Goal: Navigation & Orientation: Find specific page/section

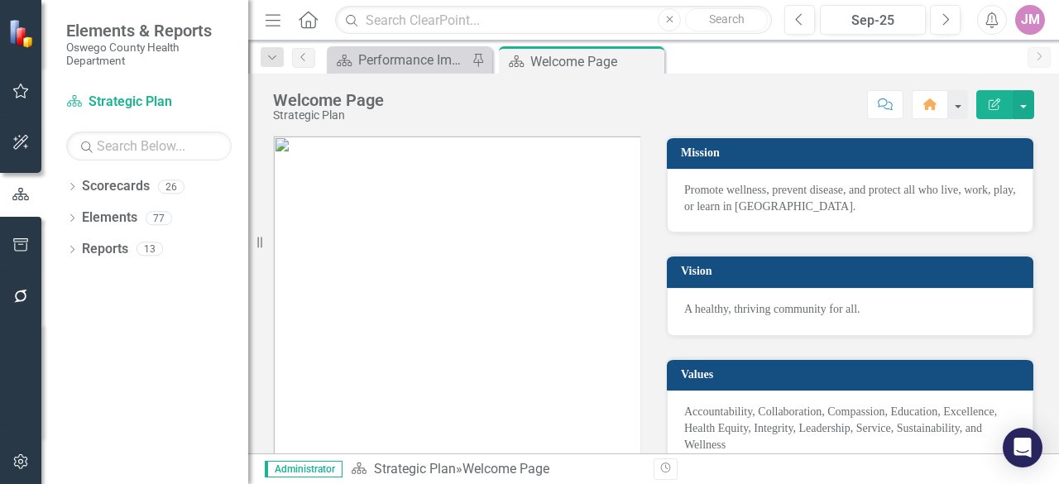
drag, startPoint x: 248, startPoint y: 342, endPoint x: 128, endPoint y: 349, distance: 120.2
click at [128, 349] on div "Elements & Reports Oswego County Health Department Scorecard Strategic Plan Sea…" at bounding box center [124, 242] width 248 height 484
click at [30, 95] on button "button" at bounding box center [20, 91] width 37 height 35
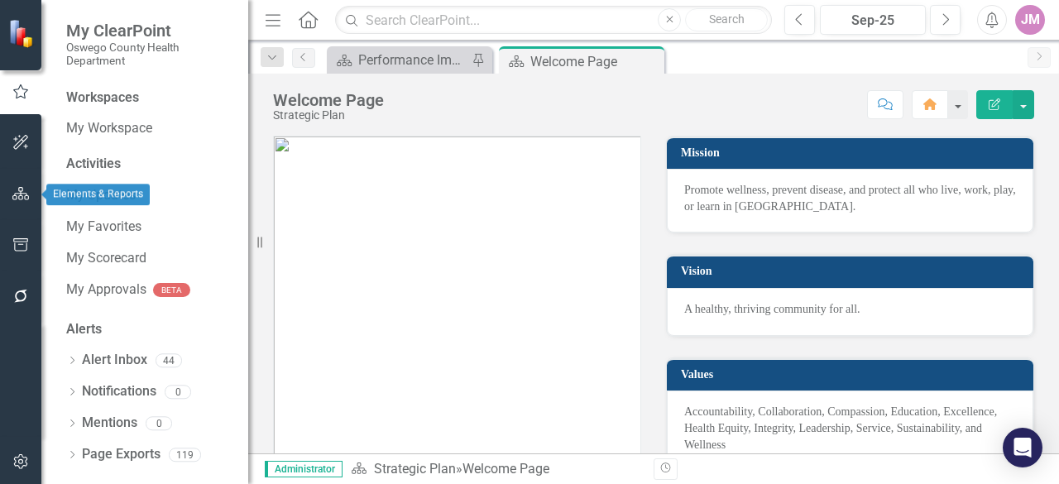
click at [19, 195] on icon "button" at bounding box center [20, 193] width 17 height 13
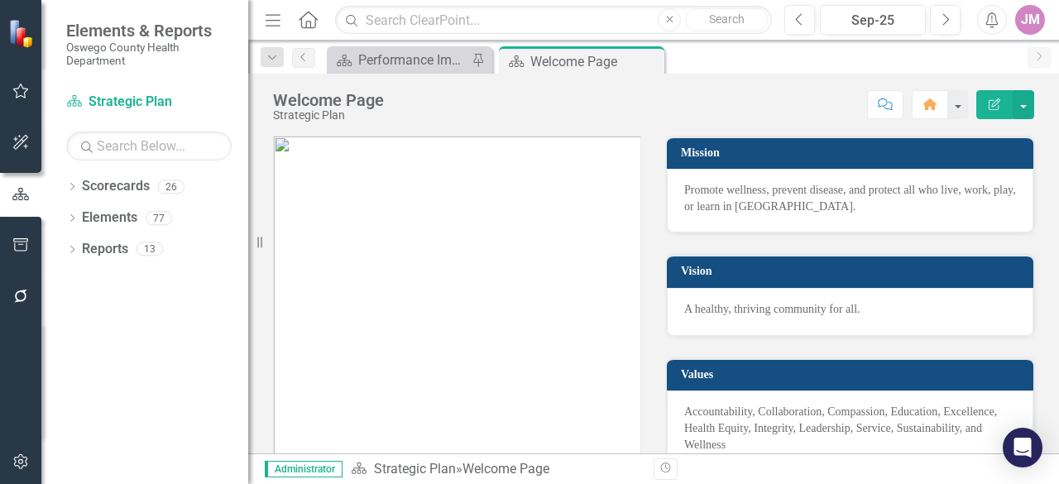
click at [273, 22] on icon "Menu" at bounding box center [273, 19] width 22 height 17
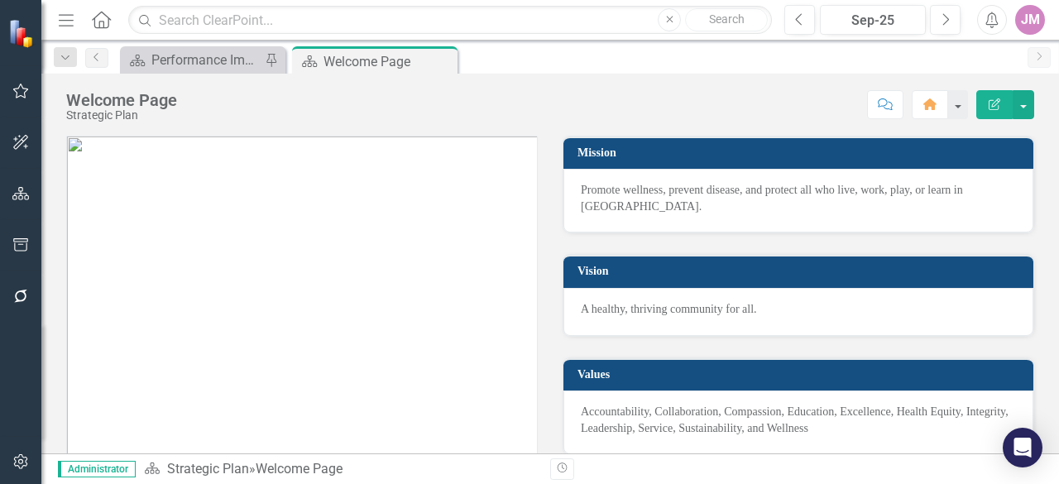
click at [66, 19] on icon "button" at bounding box center [66, 20] width 15 height 12
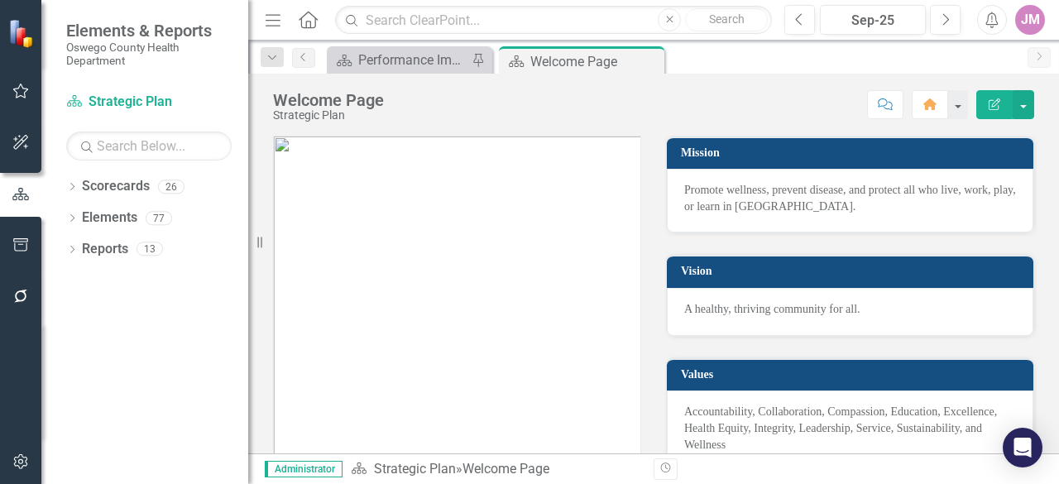
click at [276, 15] on icon "button" at bounding box center [273, 20] width 15 height 12
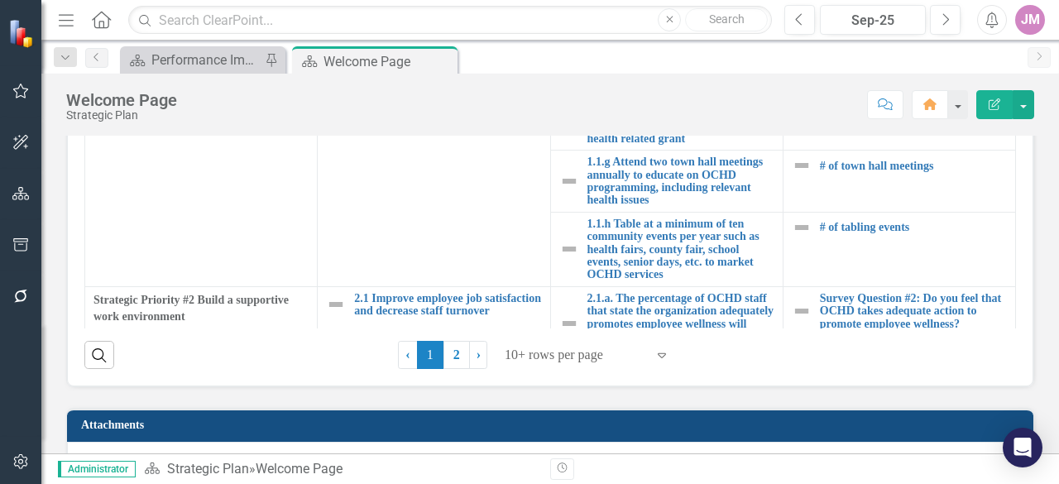
scroll to position [648, 0]
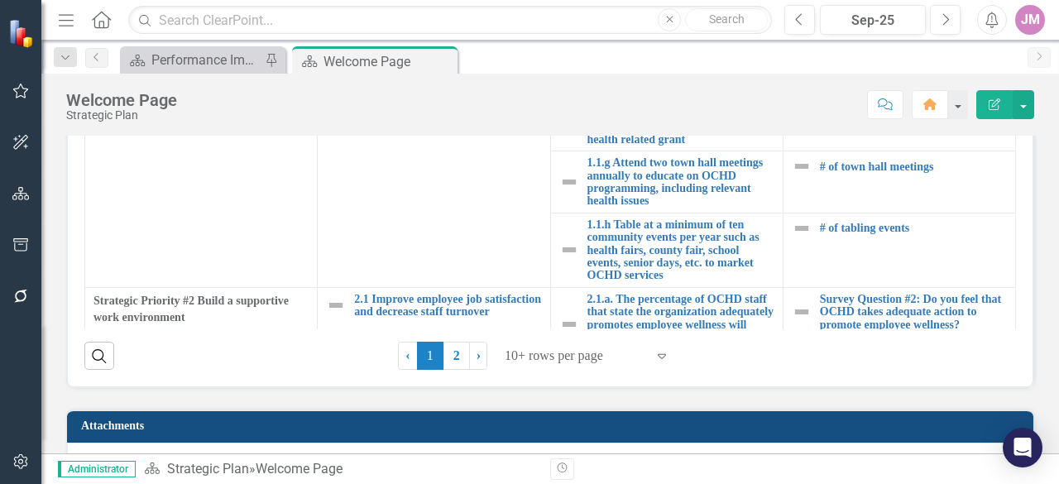
click at [637, 353] on div at bounding box center [575, 356] width 141 height 22
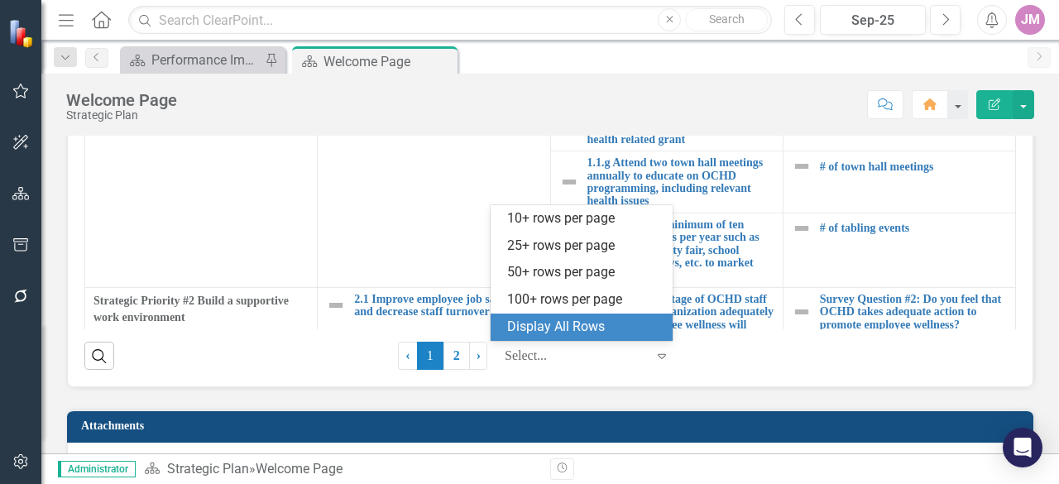
click at [597, 327] on div "Display All Rows" at bounding box center [585, 327] width 156 height 19
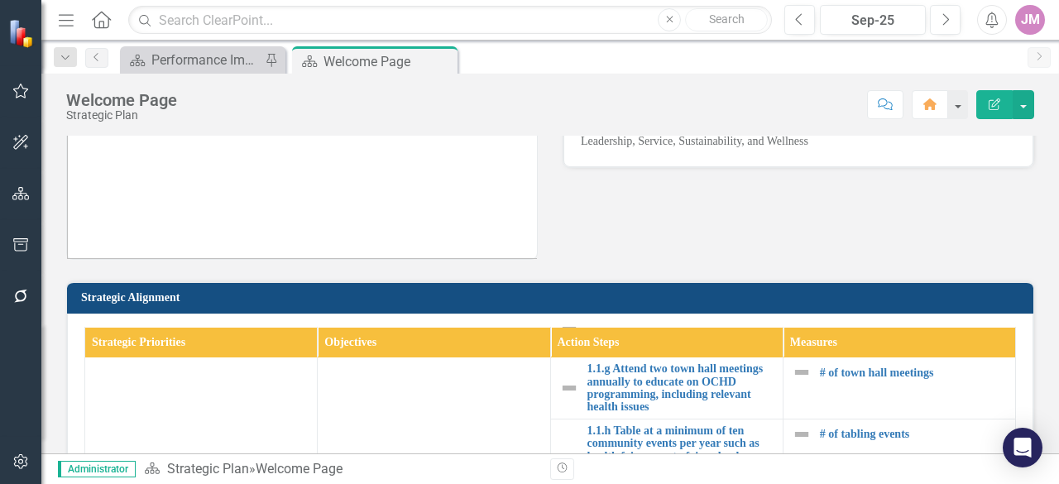
scroll to position [331, 0]
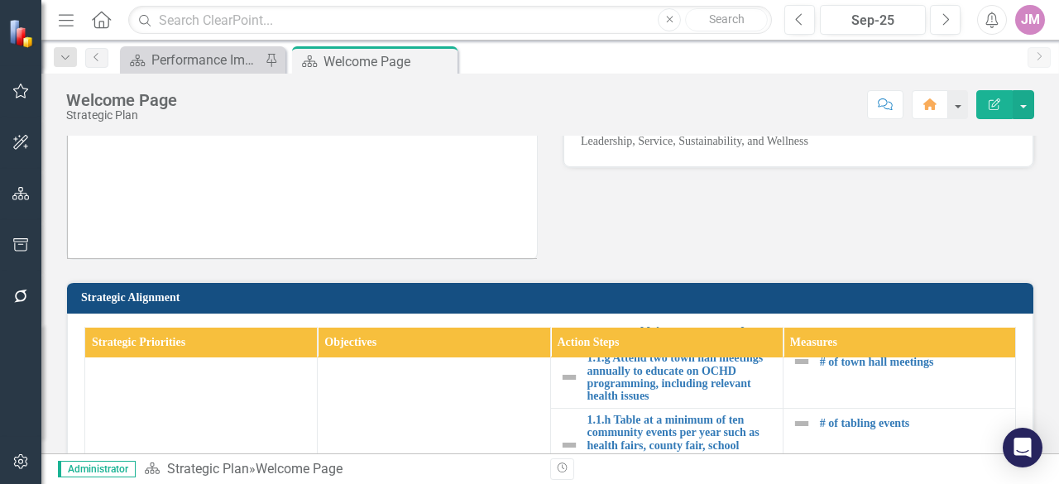
click at [1031, 210] on div "Mission Promote wellness, prevent disease, and protect all who live, work, play…" at bounding box center [550, 44] width 993 height 432
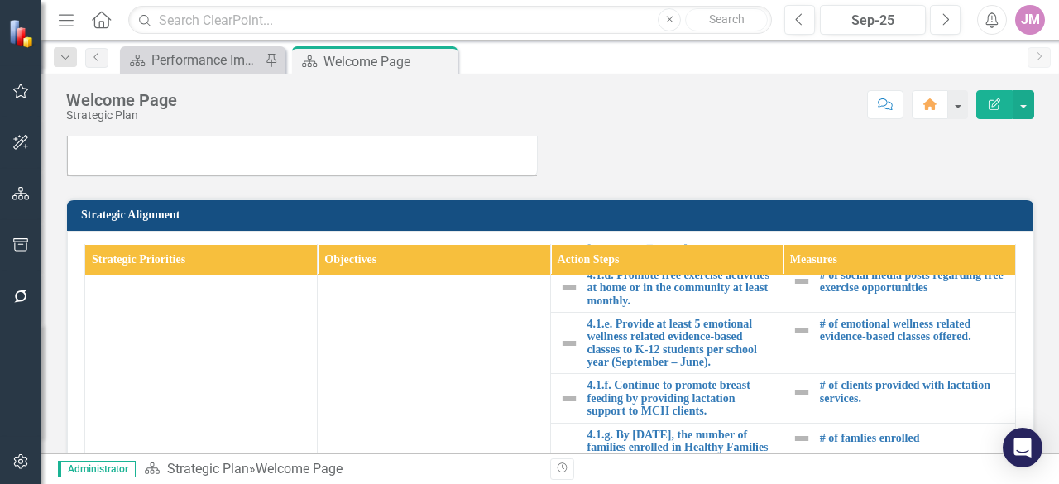
scroll to position [1572, 0]
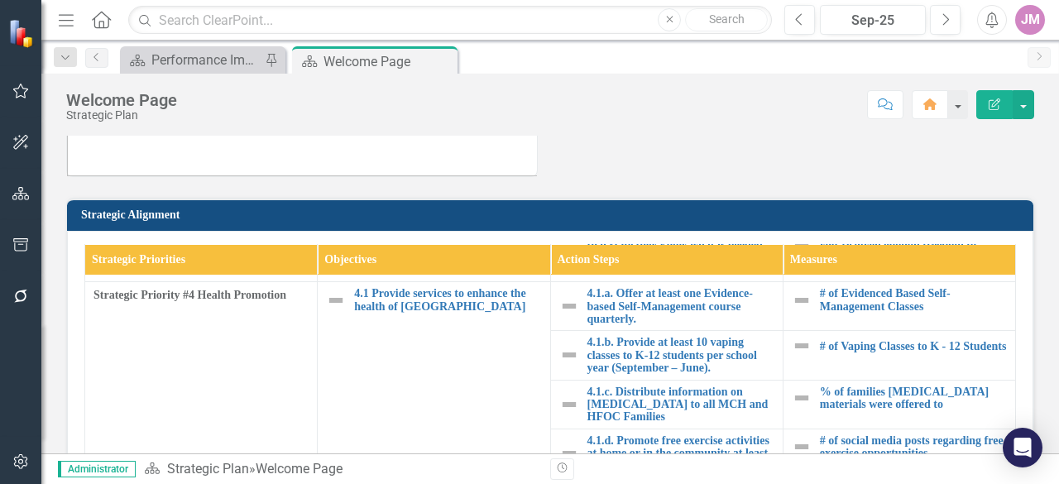
click at [1043, 292] on div "Mission Promote wellness, prevent disease, and protect all who live, work, play…" at bounding box center [550, 435] width 1018 height 1381
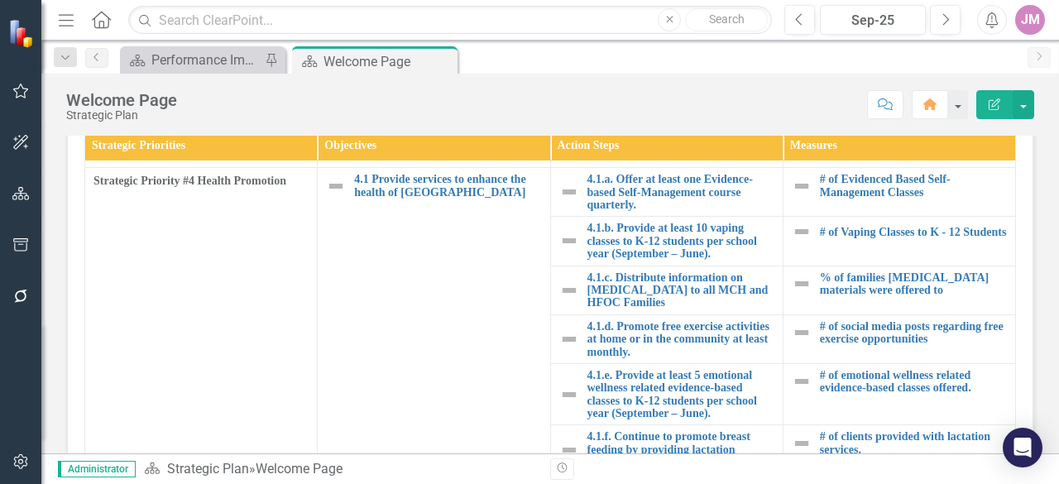
scroll to position [465, 0]
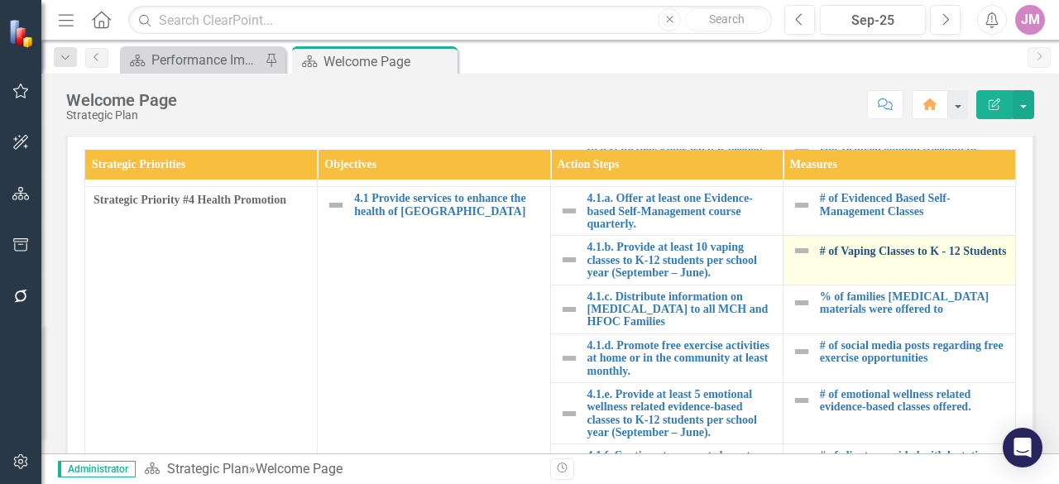
click at [832, 257] on link "# of Vaping Classes to K - 12 Students" at bounding box center [913, 251] width 187 height 12
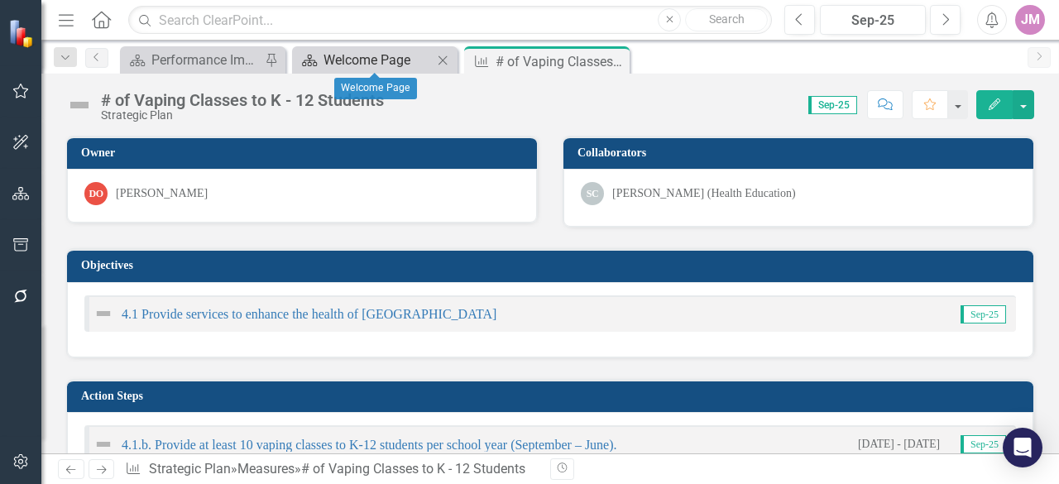
click at [333, 57] on div "Welcome Page" at bounding box center [378, 60] width 109 height 21
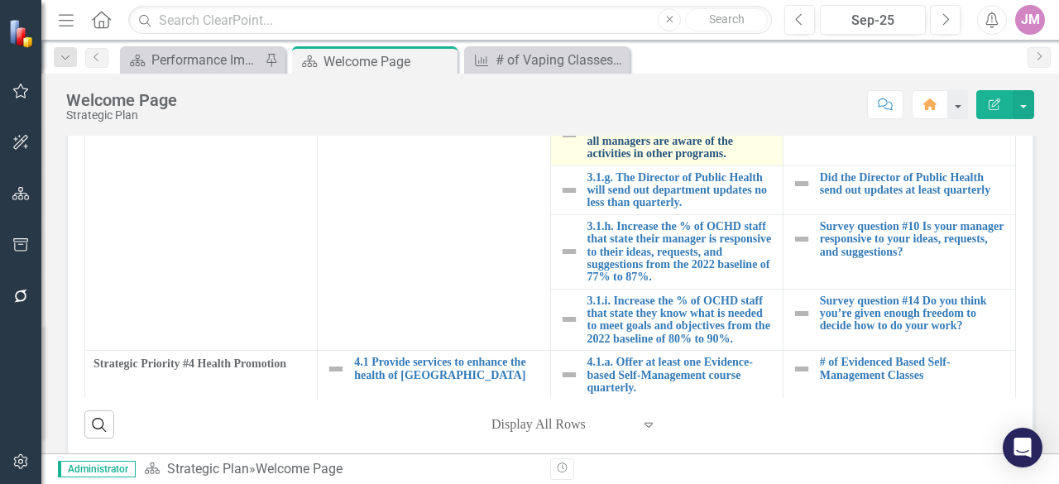
scroll to position [1324, 0]
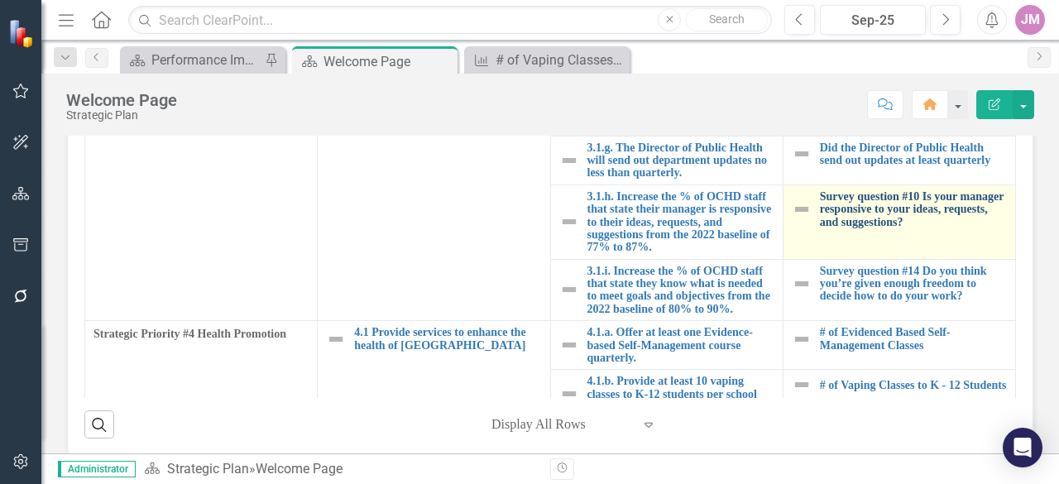
click at [850, 228] on link "Survey question #10 Is your manager responsive to your ideas, requests, and sug…" at bounding box center [913, 209] width 187 height 38
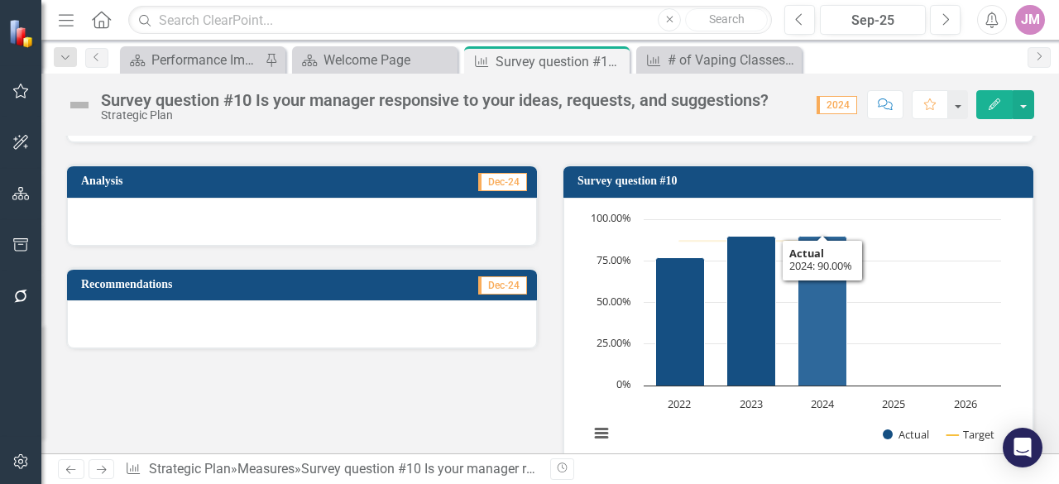
scroll to position [248, 0]
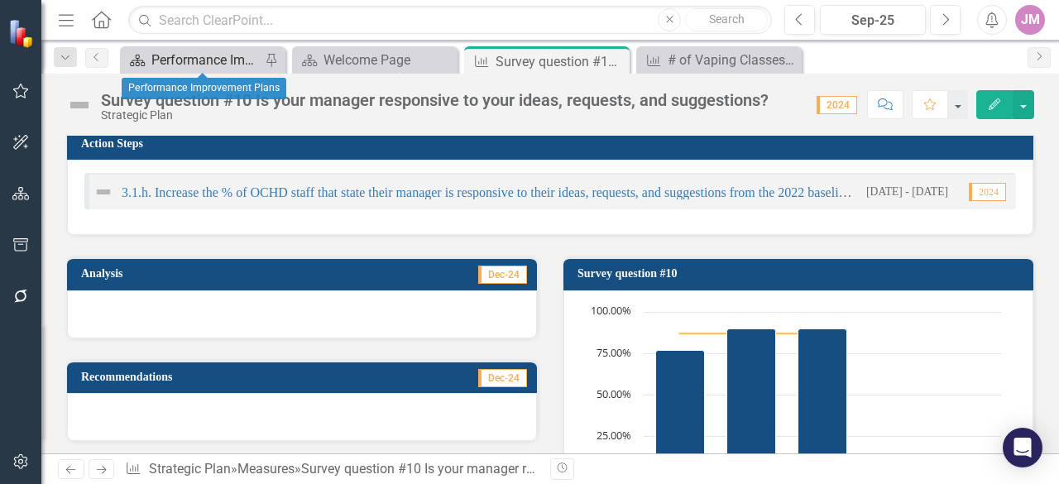
click at [170, 57] on div "Performance Improvement Plans" at bounding box center [205, 60] width 109 height 21
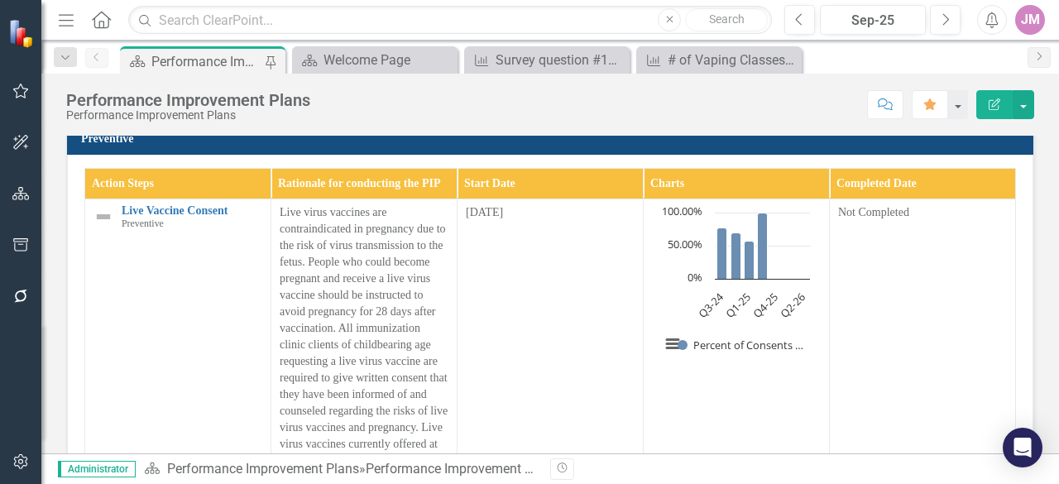
scroll to position [3196, 0]
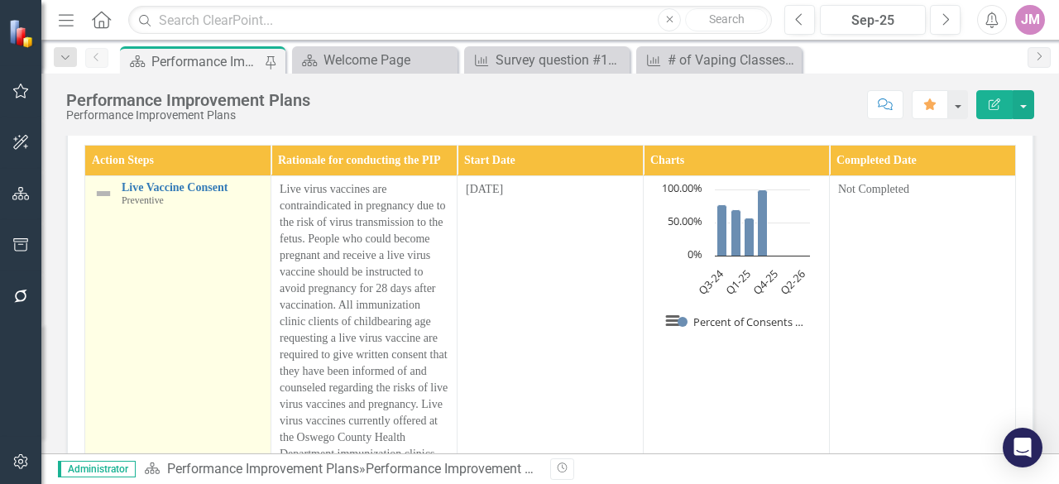
click at [197, 195] on div "Live Vaccine Consent Preventive" at bounding box center [192, 194] width 141 height 26
click at [199, 186] on link "Live Vaccine Consent" at bounding box center [192, 187] width 141 height 12
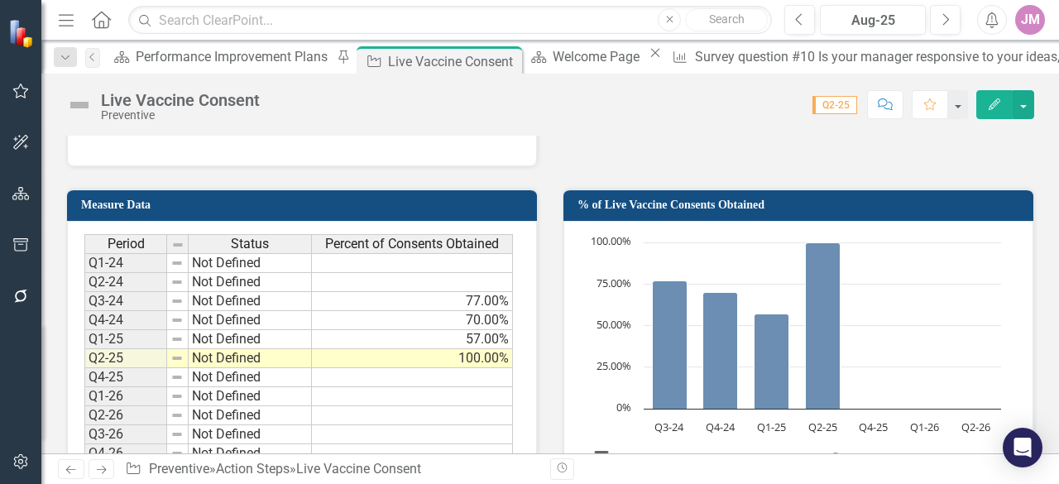
scroll to position [1076, 0]
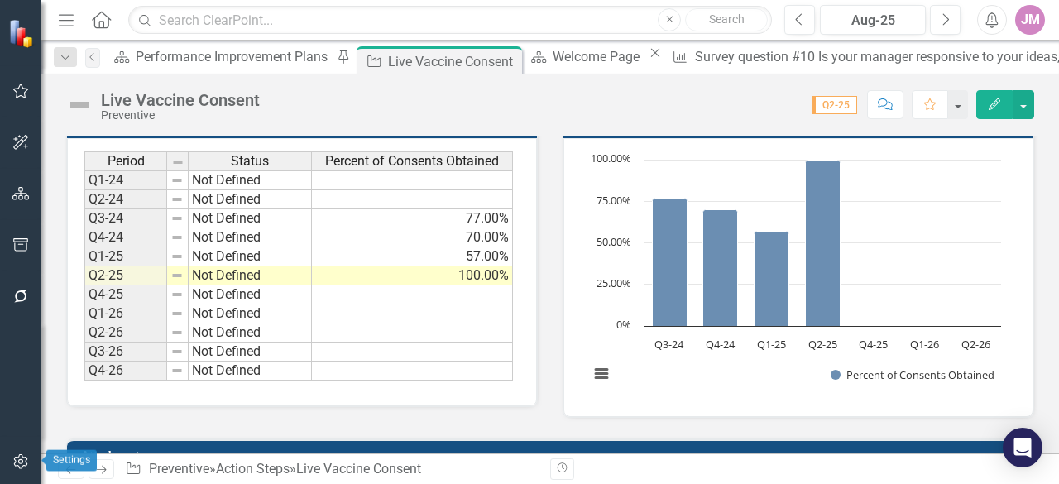
click at [29, 459] on icon "button" at bounding box center [20, 461] width 17 height 13
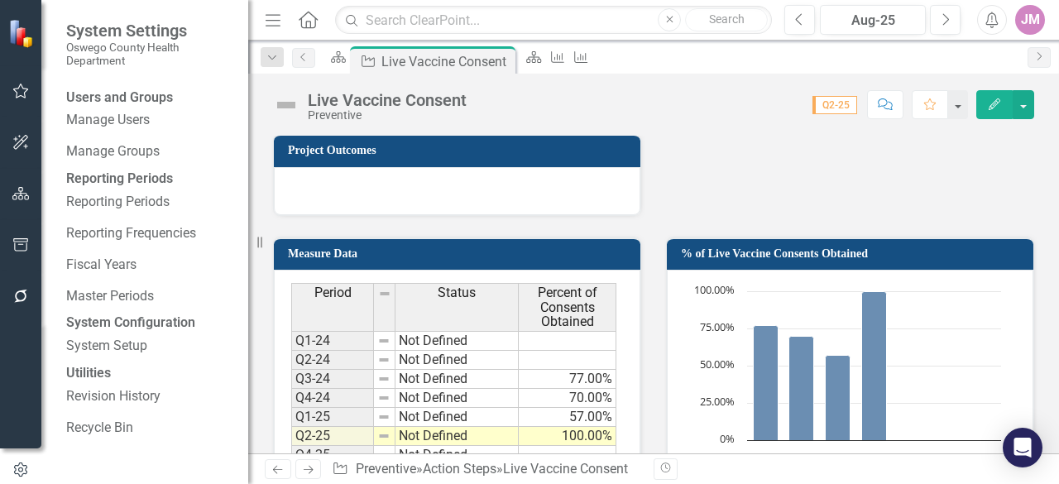
scroll to position [1174, 0]
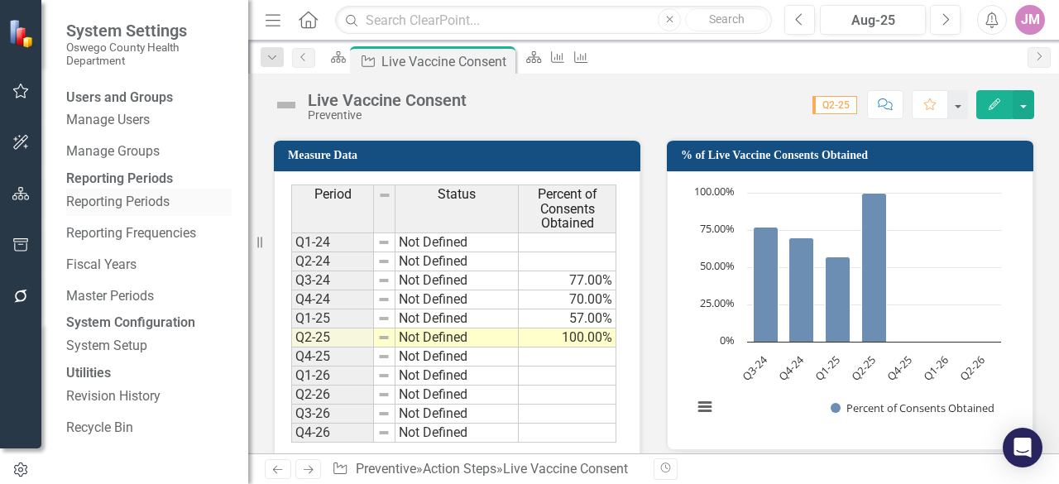
click at [95, 216] on div "Reporting Periods" at bounding box center [149, 202] width 166 height 27
click at [139, 212] on link "Reporting Periods" at bounding box center [149, 202] width 166 height 19
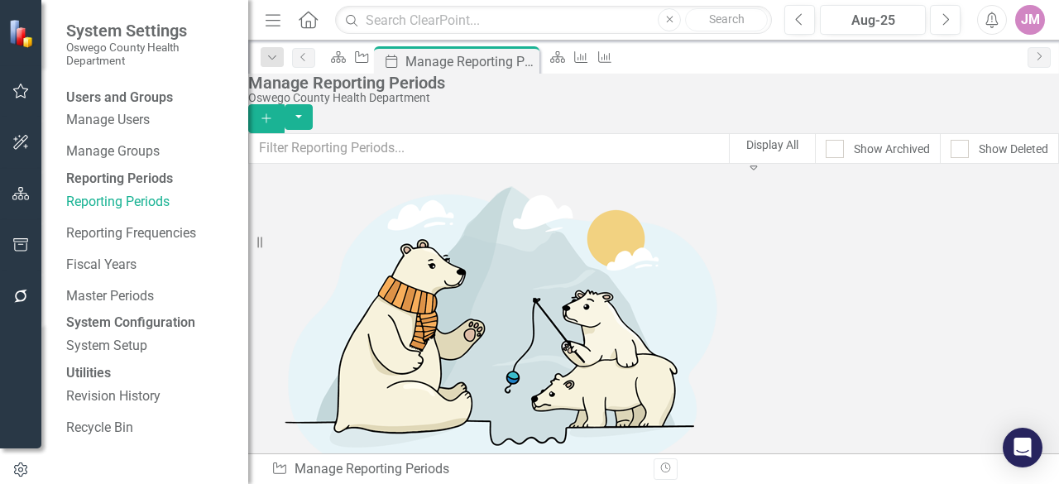
click at [746, 145] on div "Display All" at bounding box center [772, 145] width 52 height 17
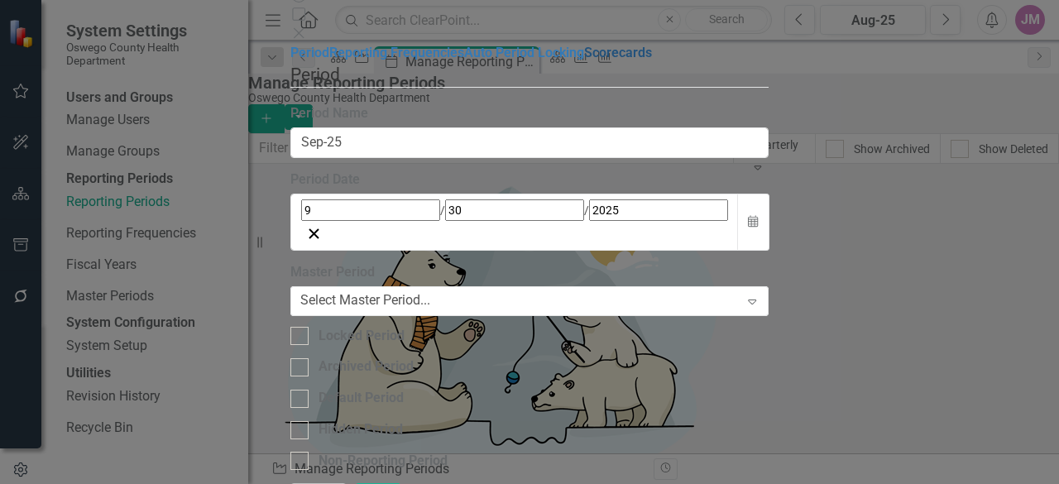
click at [584, 60] on link "Scorecards" at bounding box center [618, 53] width 68 height 16
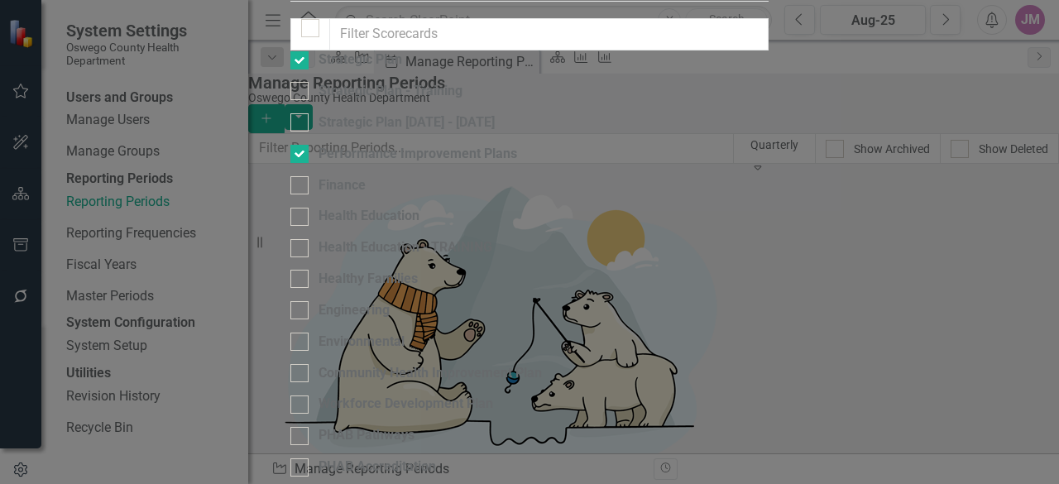
scroll to position [497, 0]
checkbox input "true"
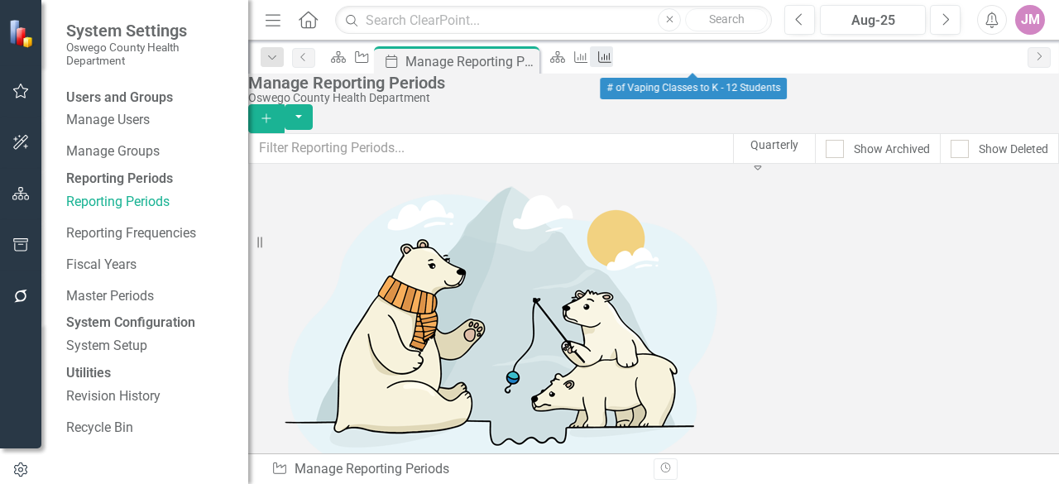
click at [613, 60] on link "Measure" at bounding box center [601, 56] width 23 height 21
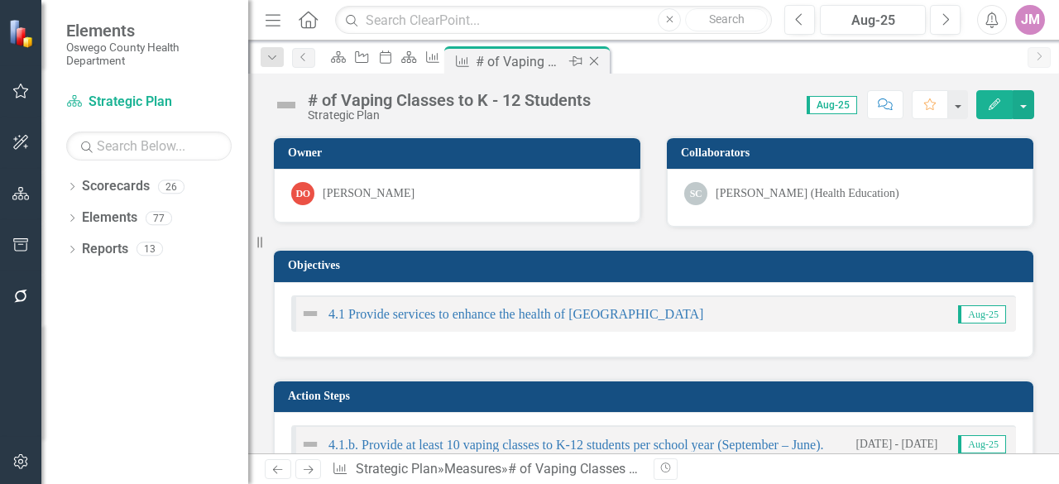
click at [602, 63] on icon "Close" at bounding box center [594, 61] width 17 height 13
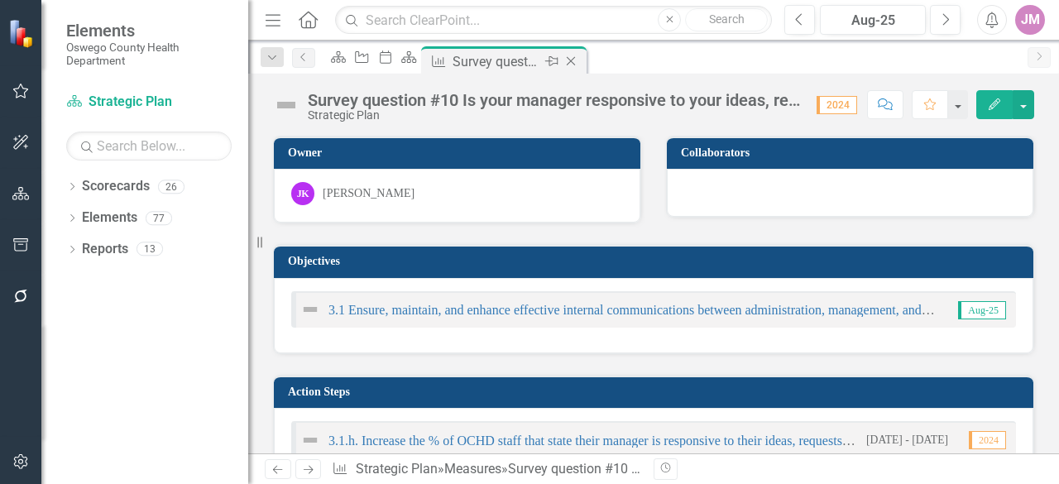
click at [579, 64] on icon "Close" at bounding box center [571, 61] width 17 height 13
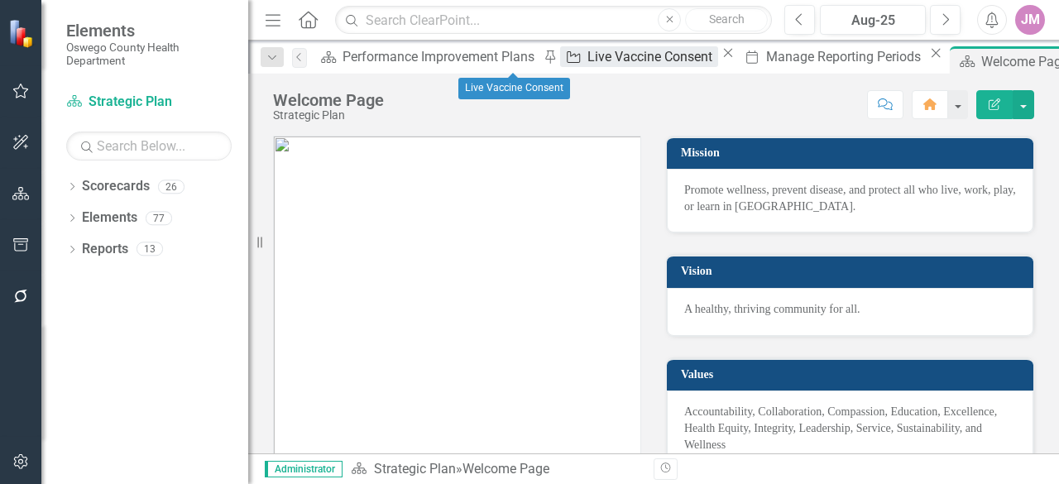
click at [588, 67] on div "Live Vaccine Consent" at bounding box center [653, 56] width 130 height 21
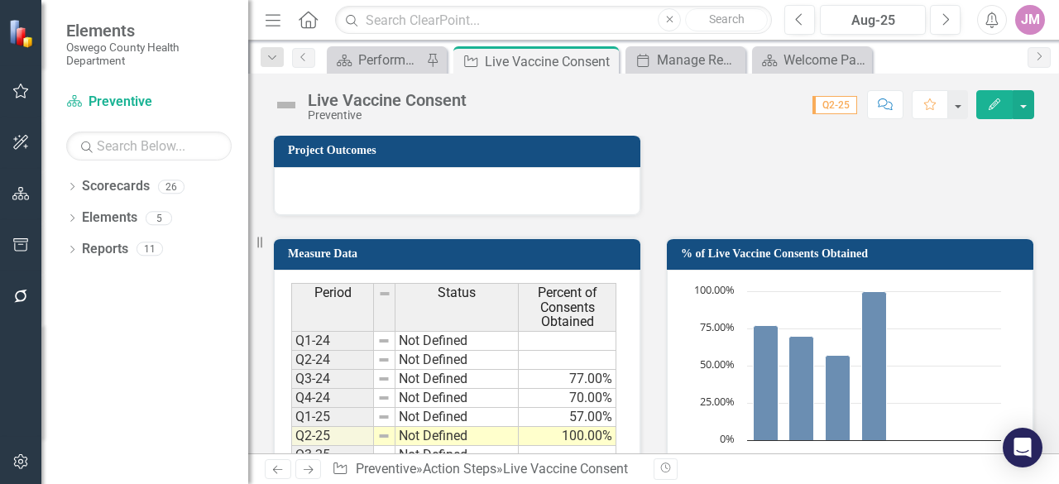
scroll to position [1159, 0]
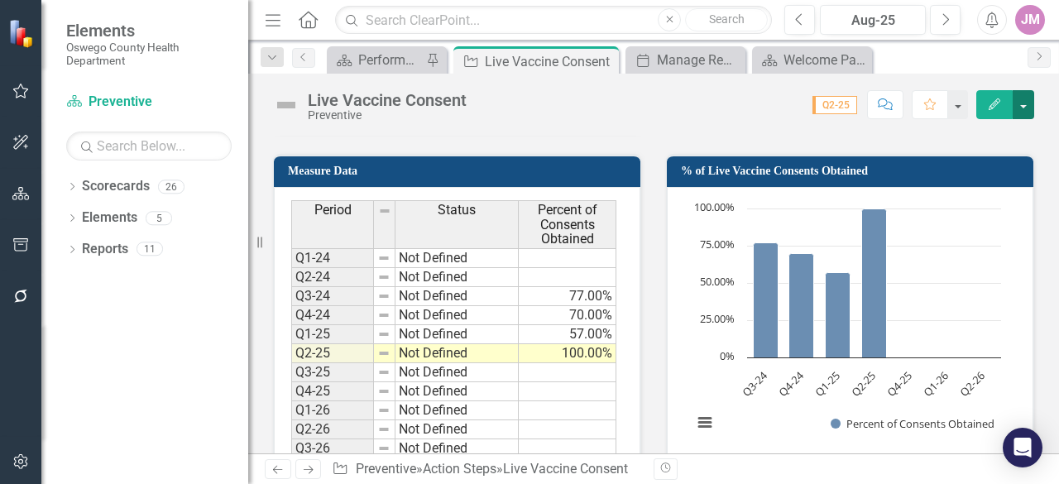
click at [1029, 113] on button "button" at bounding box center [1024, 104] width 22 height 29
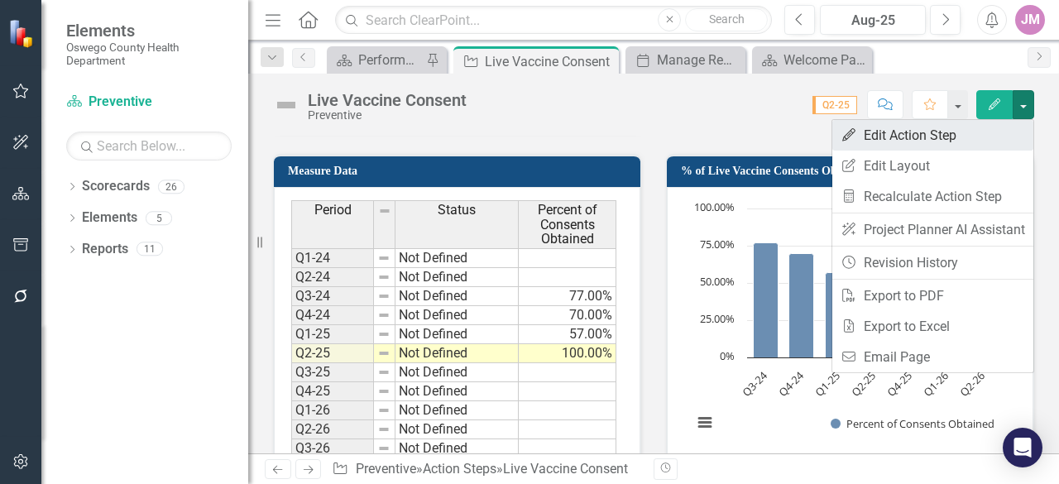
click at [950, 141] on link "Edit Edit Action Step" at bounding box center [932, 135] width 201 height 31
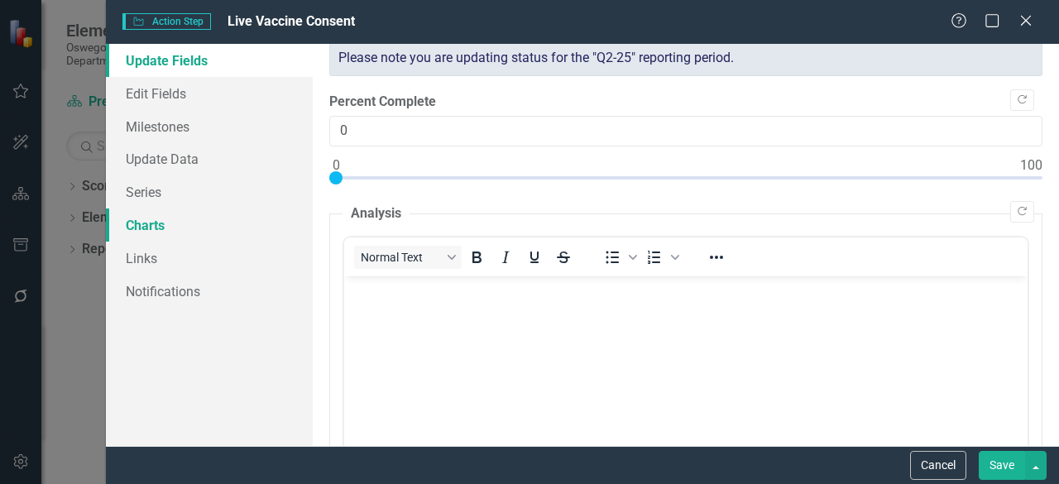
scroll to position [0, 0]
click at [222, 221] on link "Charts" at bounding box center [209, 225] width 207 height 33
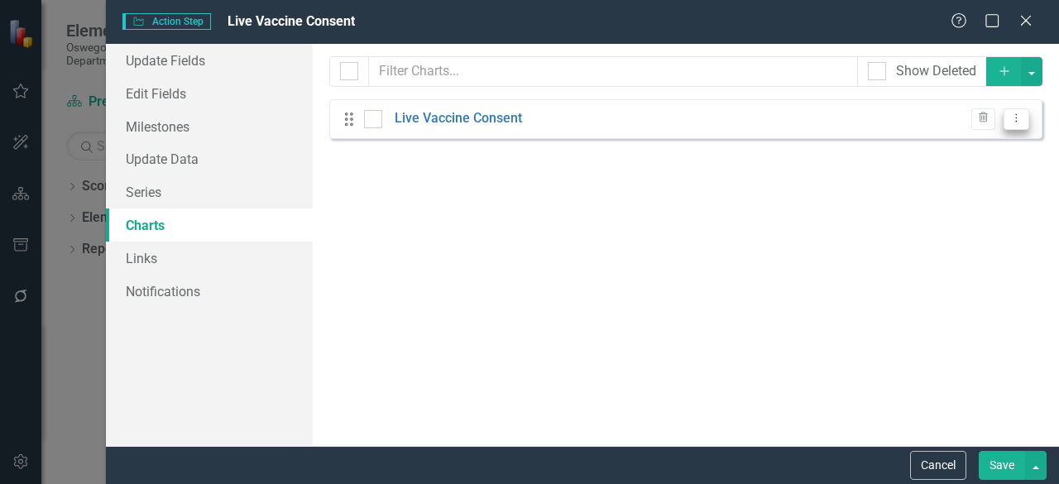
click at [1009, 116] on button "Dropdown Menu" at bounding box center [1017, 119] width 26 height 22
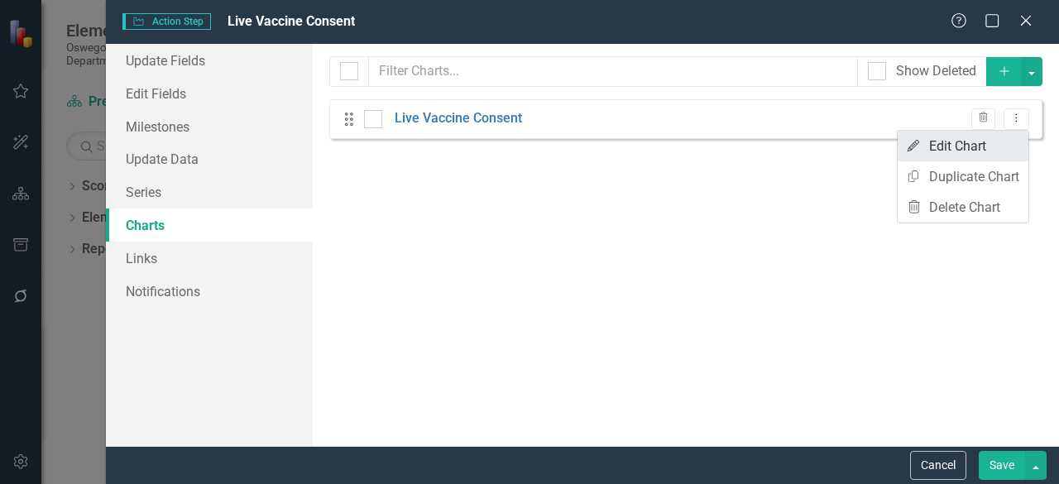
click at [979, 138] on link "Edit Edit Chart" at bounding box center [963, 146] width 131 height 31
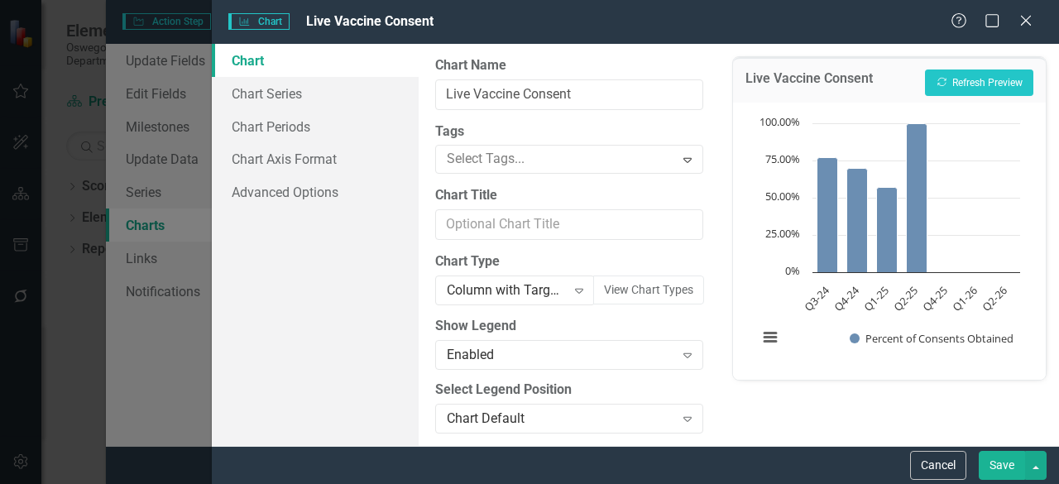
click at [991, 60] on div "Live Vaccine Consent Recalculate Refresh Preview" at bounding box center [889, 80] width 313 height 46
click at [987, 73] on button "Recalculate Refresh Preview" at bounding box center [979, 83] width 108 height 26
click at [1000, 460] on button "Save" at bounding box center [1002, 465] width 46 height 29
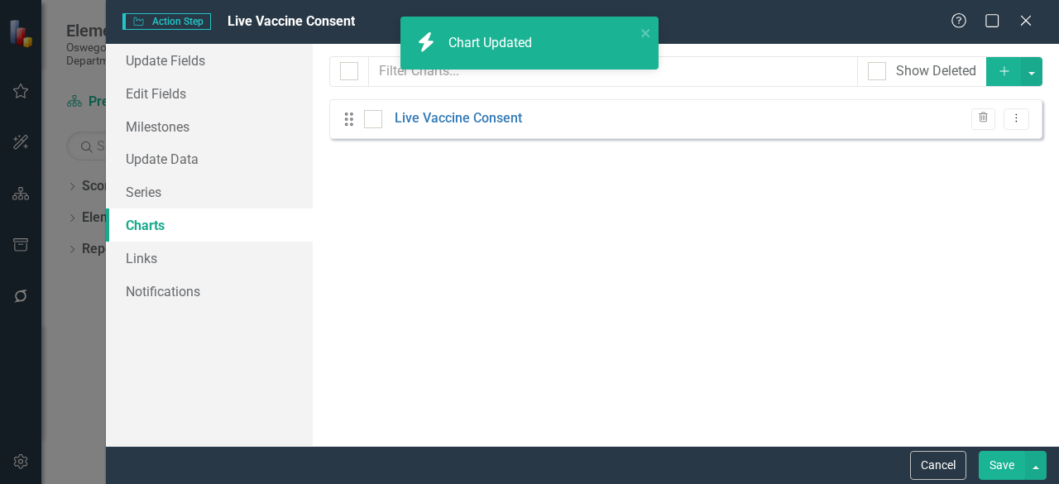
click at [998, 461] on button "Save" at bounding box center [1002, 465] width 46 height 29
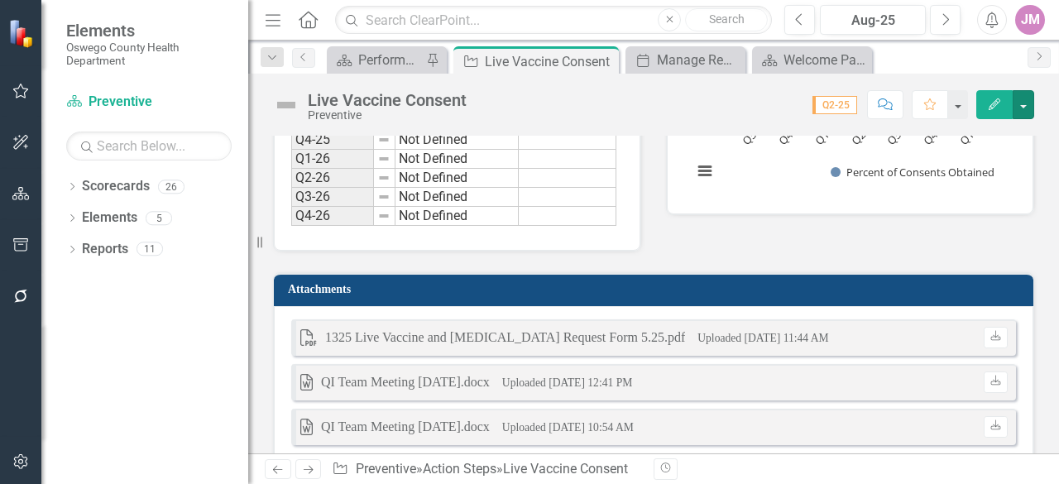
scroll to position [1490, 0]
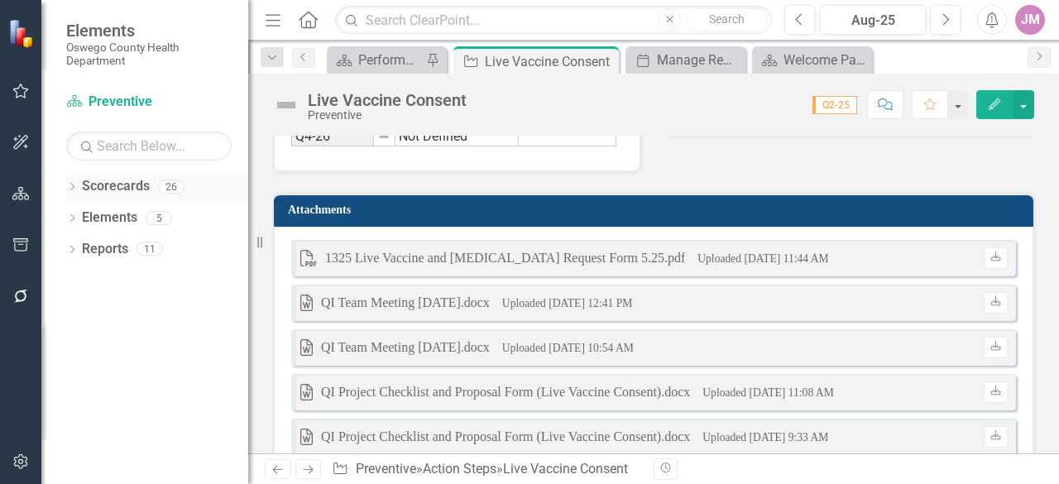
click at [99, 195] on link "Scorecards" at bounding box center [116, 186] width 68 height 19
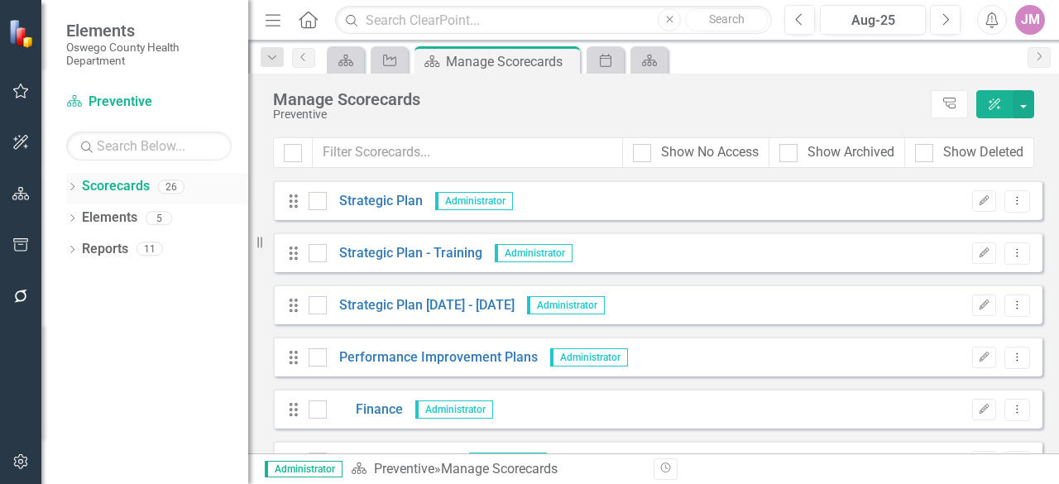
click at [70, 186] on icon "Dropdown" at bounding box center [72, 188] width 12 height 9
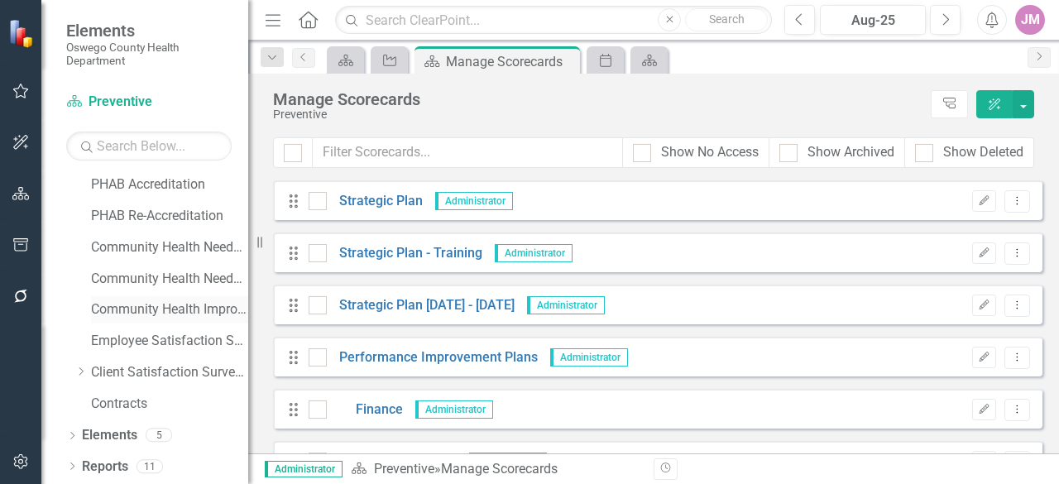
scroll to position [252, 0]
click at [84, 373] on icon "Dropdown" at bounding box center [80, 372] width 12 height 10
click at [146, 409] on link "MCH Services" at bounding box center [178, 404] width 141 height 19
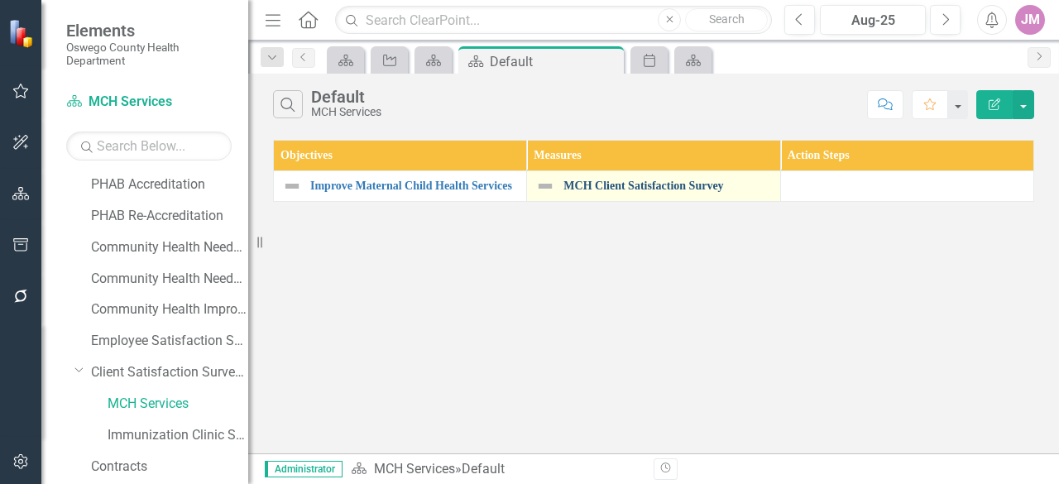
click at [660, 185] on link "MCH Client Satisfaction Survey" at bounding box center [668, 186] width 208 height 12
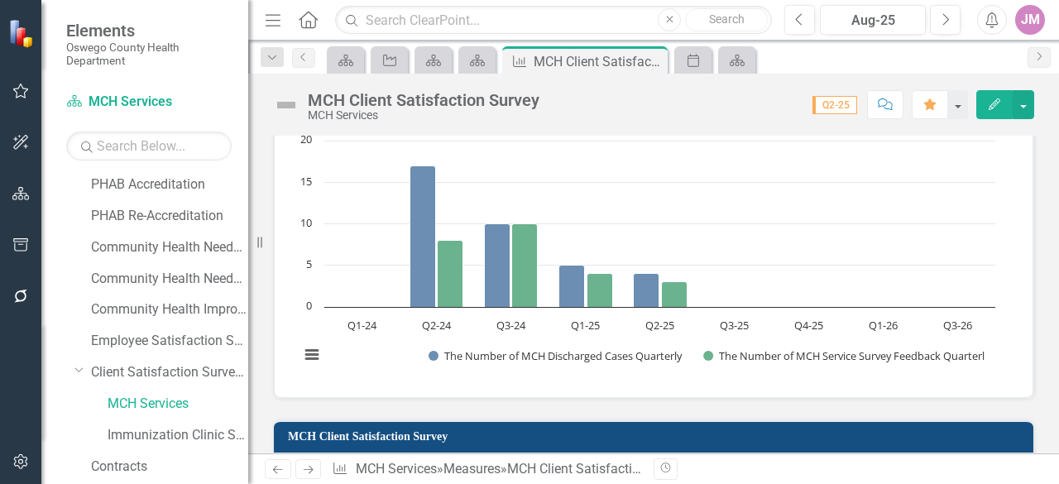
scroll to position [1159, 0]
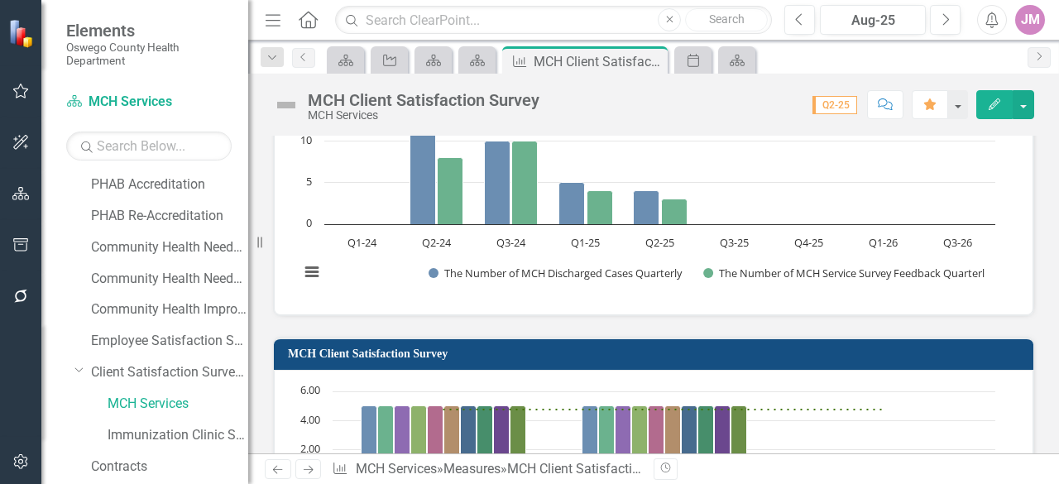
click at [268, 20] on icon "button" at bounding box center [273, 20] width 15 height 12
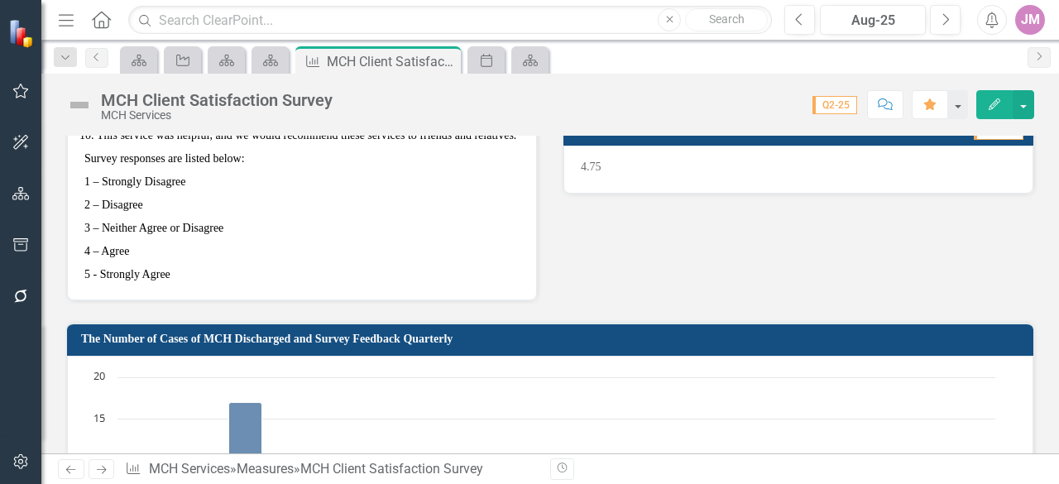
scroll to position [678, 0]
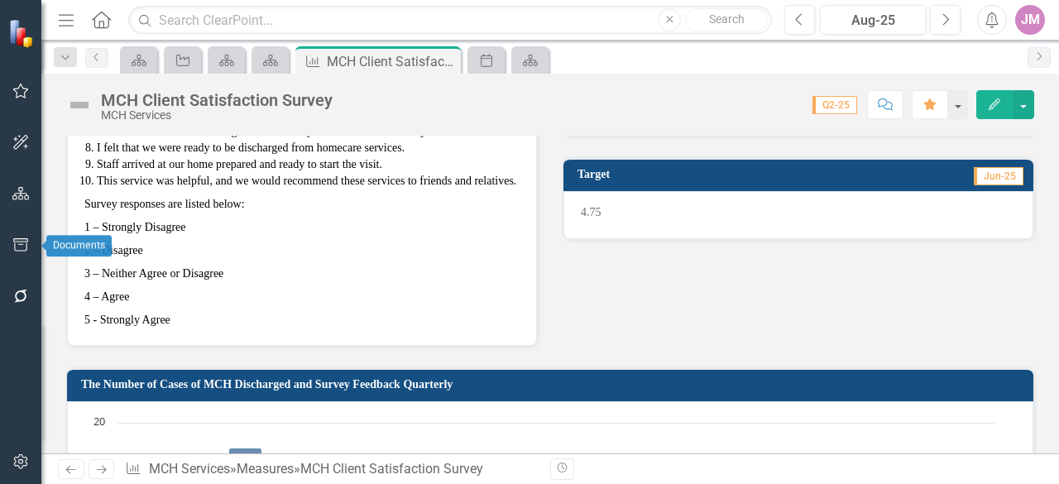
click at [21, 254] on button "button" at bounding box center [20, 245] width 37 height 35
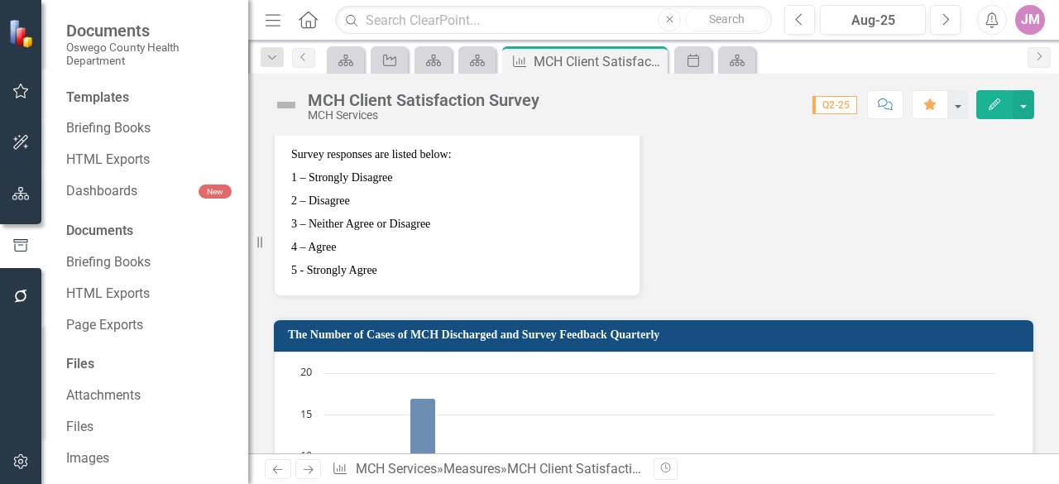
scroll to position [926, 0]
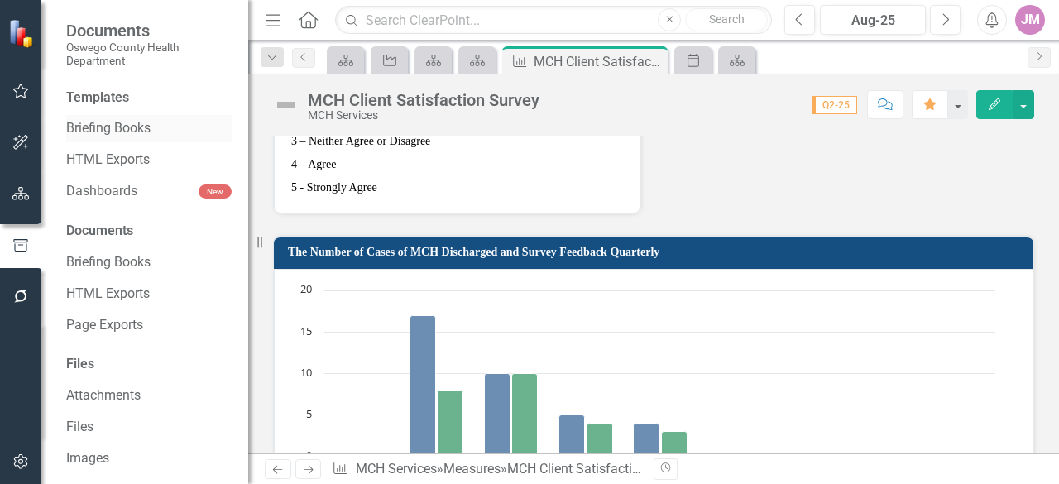
click at [112, 130] on link "Briefing Books" at bounding box center [149, 128] width 166 height 19
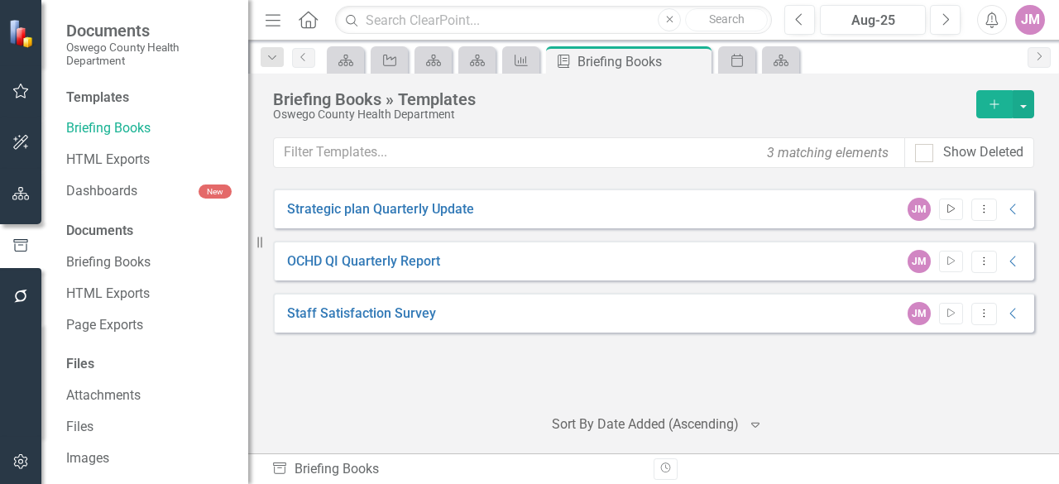
click at [948, 211] on icon "Start" at bounding box center [951, 209] width 12 height 10
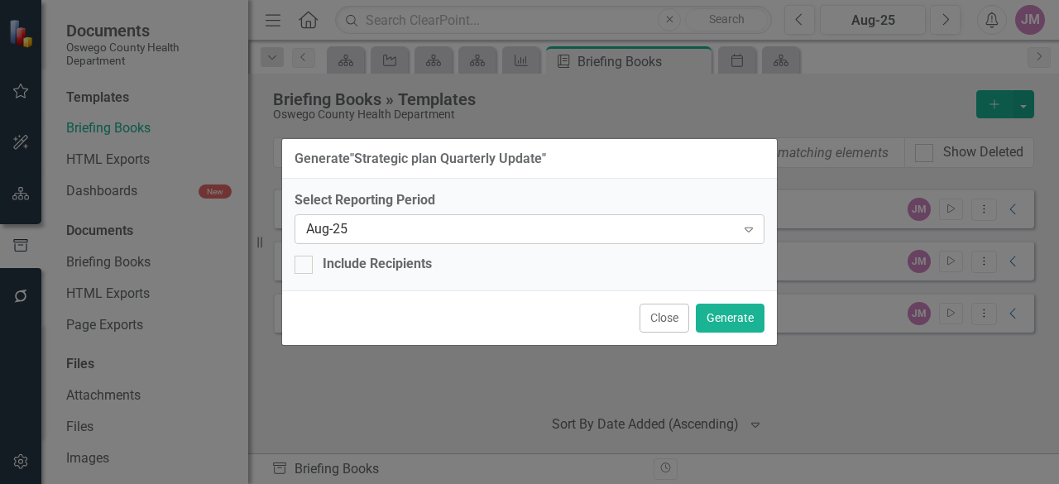
click at [754, 235] on icon "Expand" at bounding box center [749, 229] width 17 height 13
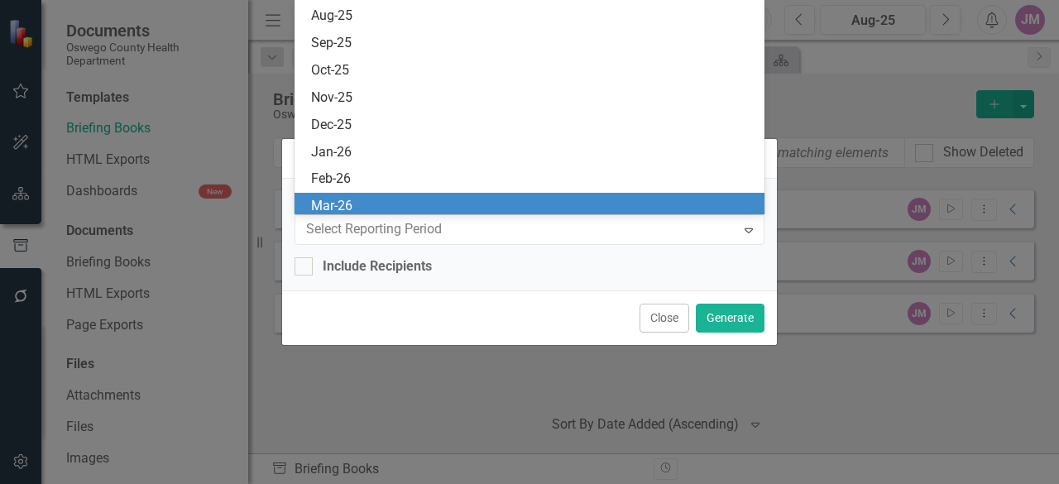
scroll to position [1168, 0]
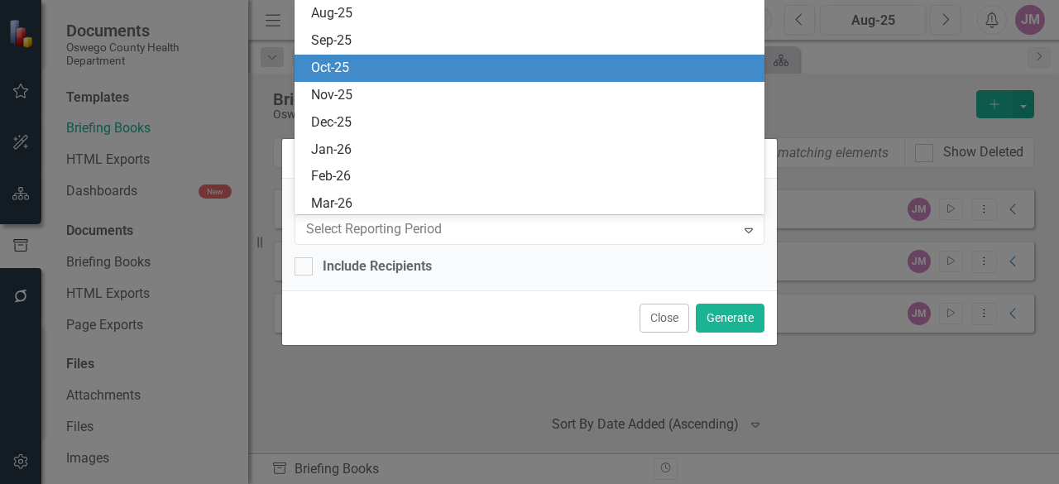
click at [378, 62] on div "Oct-25" at bounding box center [533, 68] width 444 height 19
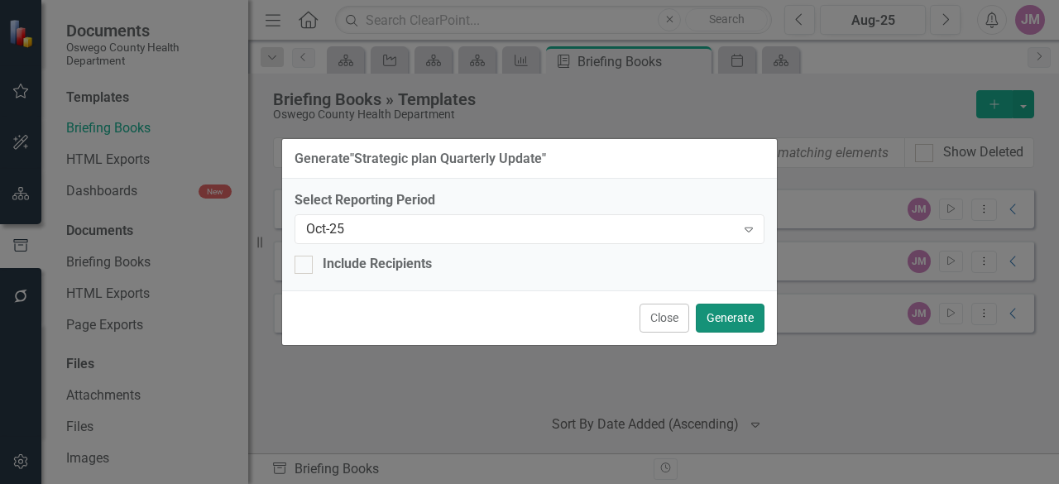
click at [738, 320] on button "Generate" at bounding box center [730, 318] width 69 height 29
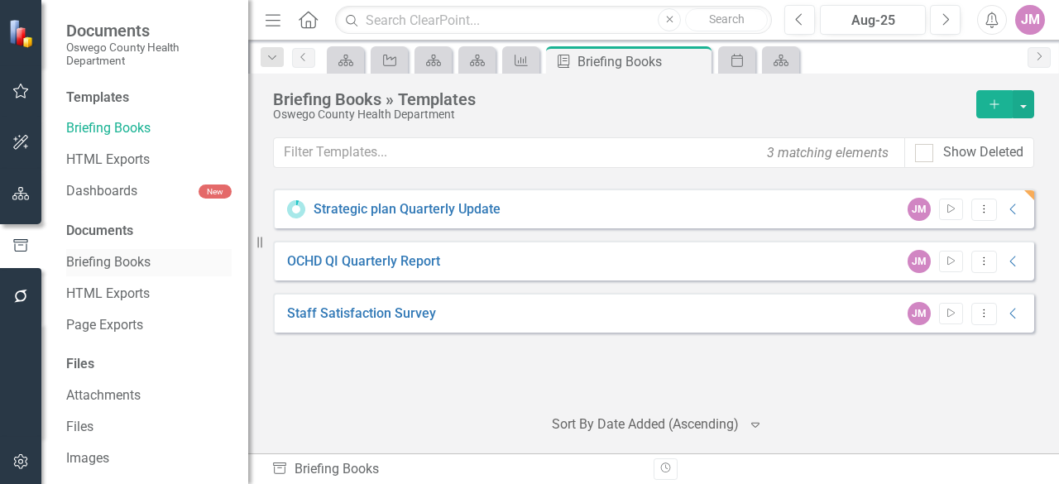
click at [123, 265] on link "Briefing Books" at bounding box center [149, 262] width 166 height 19
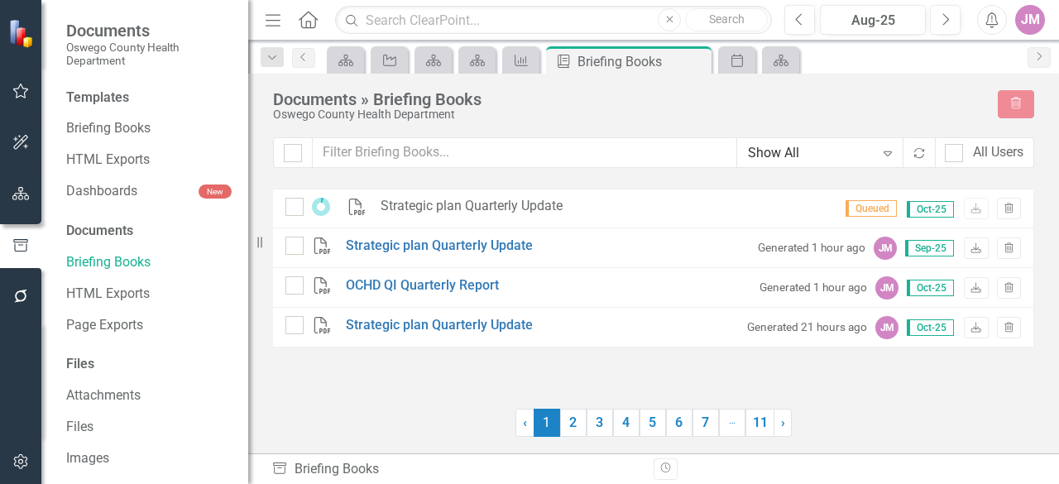
click at [516, 209] on div "Strategic plan Quarterly Update" at bounding box center [472, 206] width 182 height 19
click at [319, 209] on icon at bounding box center [321, 207] width 18 height 18
click at [410, 207] on div "Strategic plan Quarterly Update" at bounding box center [472, 206] width 182 height 19
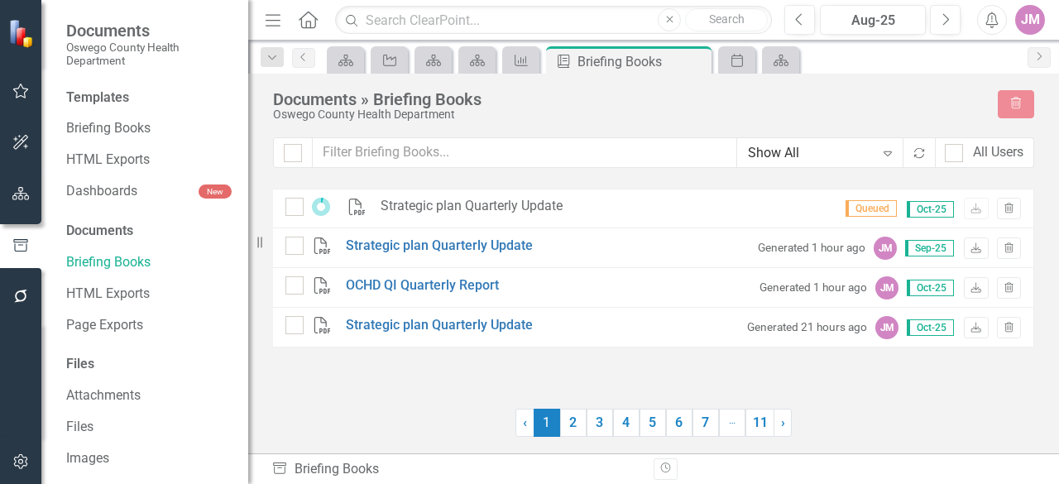
click at [410, 207] on div "Strategic plan Quarterly Update" at bounding box center [472, 206] width 182 height 19
click at [972, 209] on icon "Download" at bounding box center [976, 209] width 12 height 10
click at [876, 211] on span "Queued" at bounding box center [871, 208] width 51 height 17
click at [1007, 206] on icon "button" at bounding box center [1009, 209] width 9 height 10
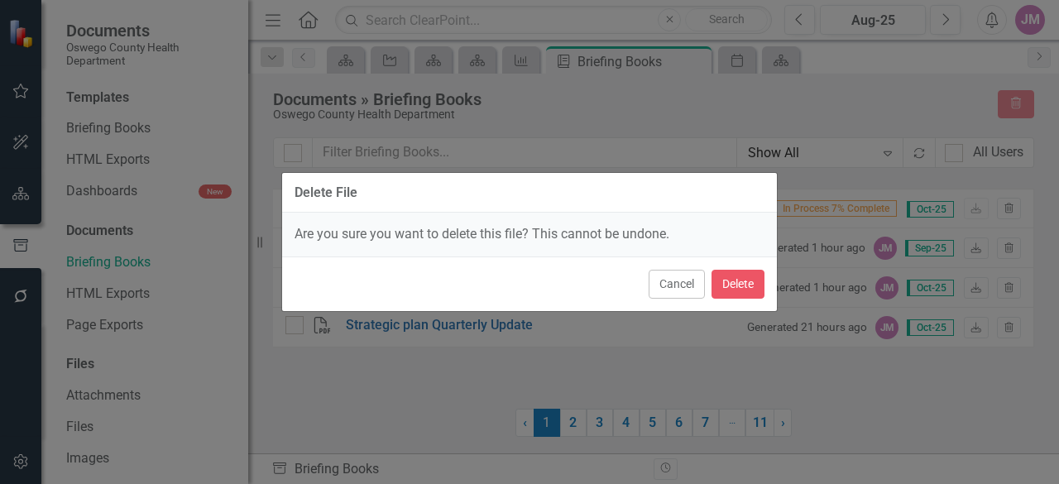
click at [733, 300] on div "Cancel Delete" at bounding box center [529, 284] width 495 height 55
click at [734, 290] on button "Delete" at bounding box center [738, 284] width 53 height 29
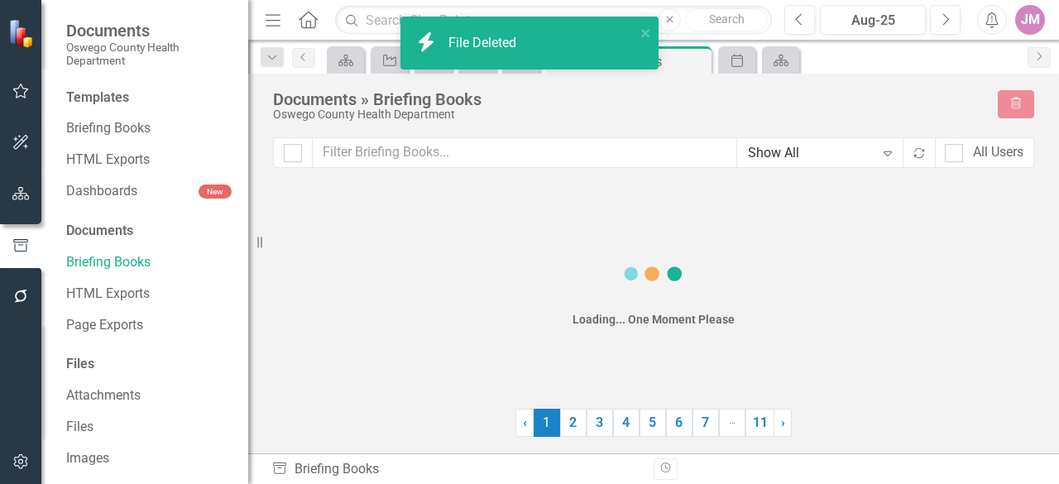
checkbox input "false"
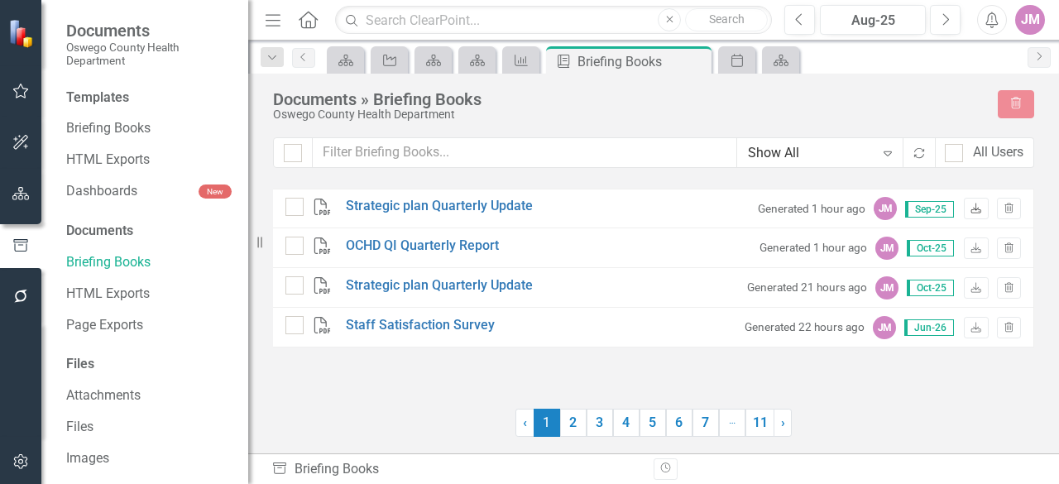
click at [980, 208] on icon "Download" at bounding box center [976, 209] width 12 height 10
click at [21, 300] on icon "button" at bounding box center [20, 296] width 17 height 13
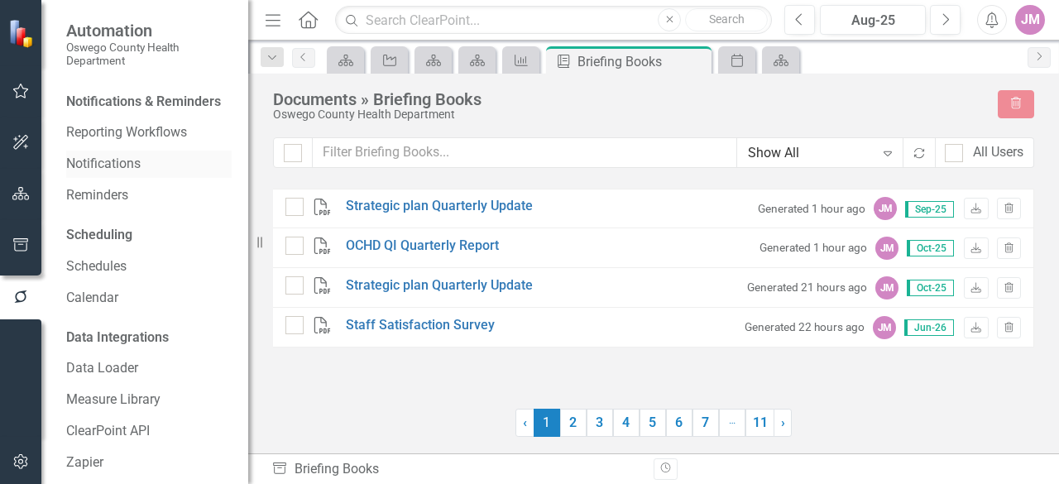
click at [118, 174] on link "Notifications" at bounding box center [149, 164] width 166 height 19
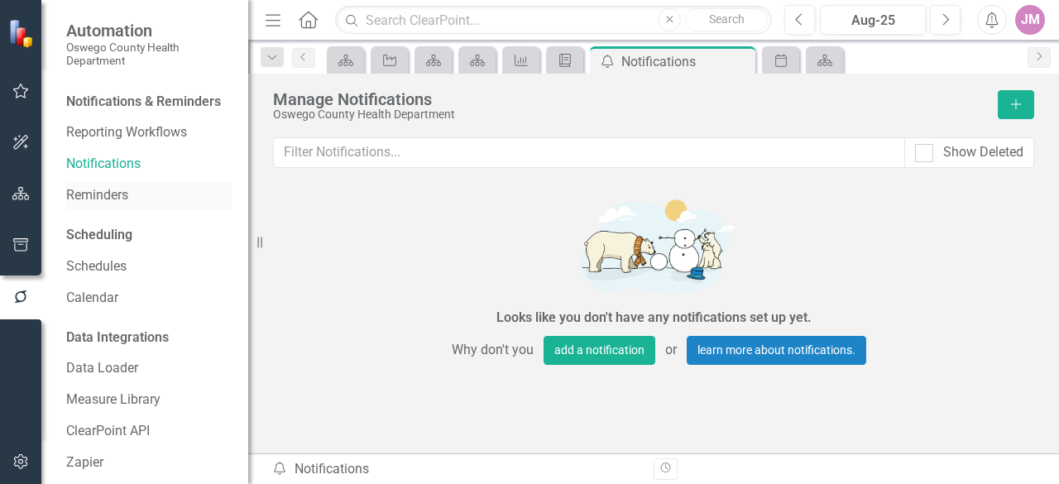
click at [110, 205] on link "Reminders" at bounding box center [149, 195] width 166 height 19
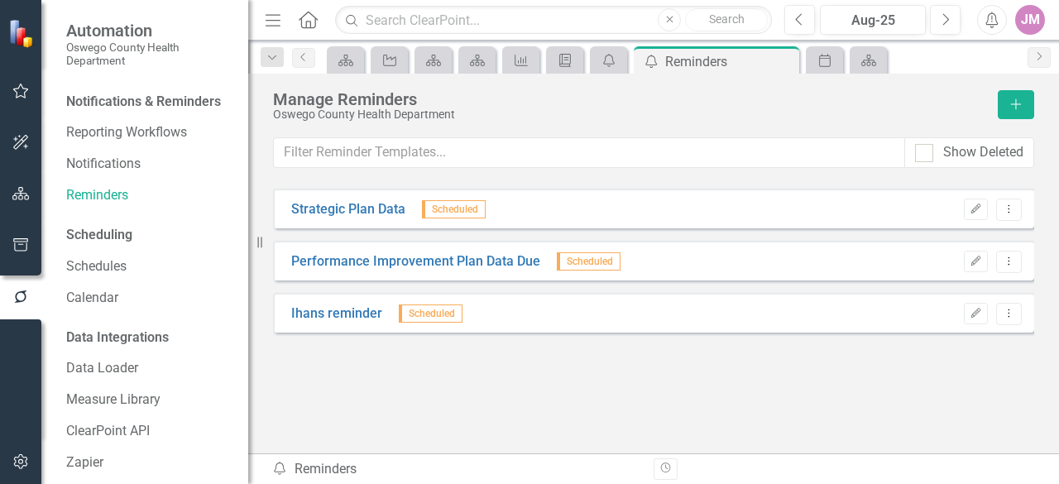
click at [312, 24] on icon "Home" at bounding box center [308, 19] width 22 height 17
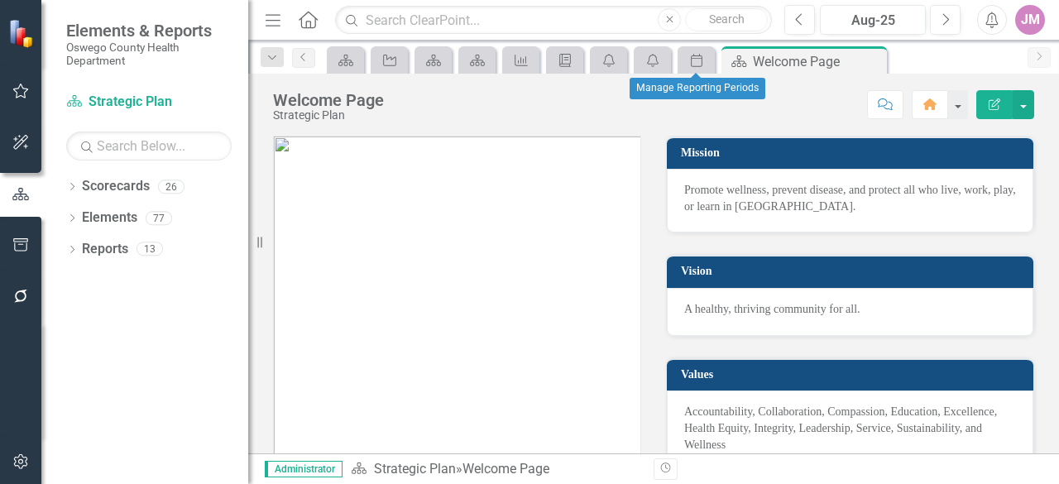
click at [696, 70] on div "Period" at bounding box center [696, 59] width 37 height 27
click at [873, 59] on icon at bounding box center [871, 61] width 9 height 9
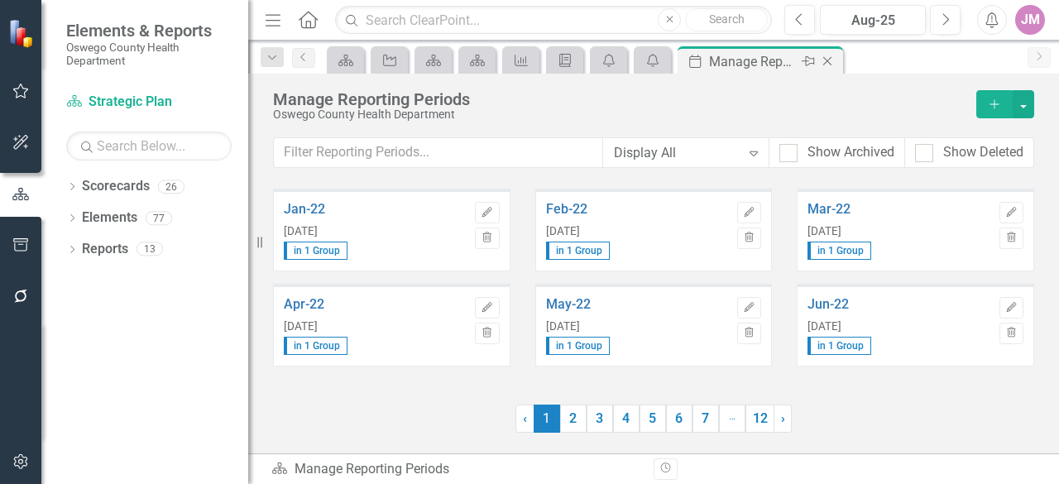
click at [828, 60] on icon at bounding box center [827, 61] width 9 height 9
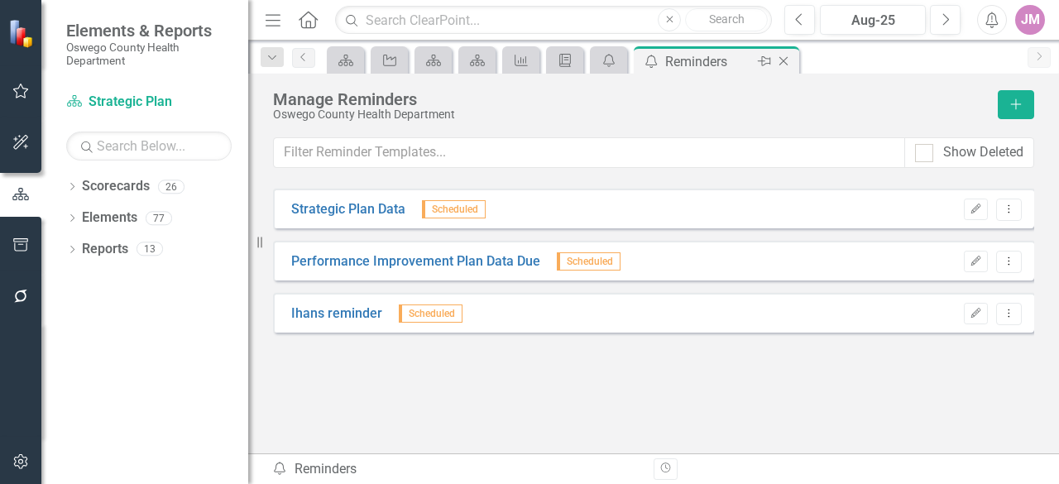
click at [788, 60] on icon "Close" at bounding box center [783, 61] width 17 height 13
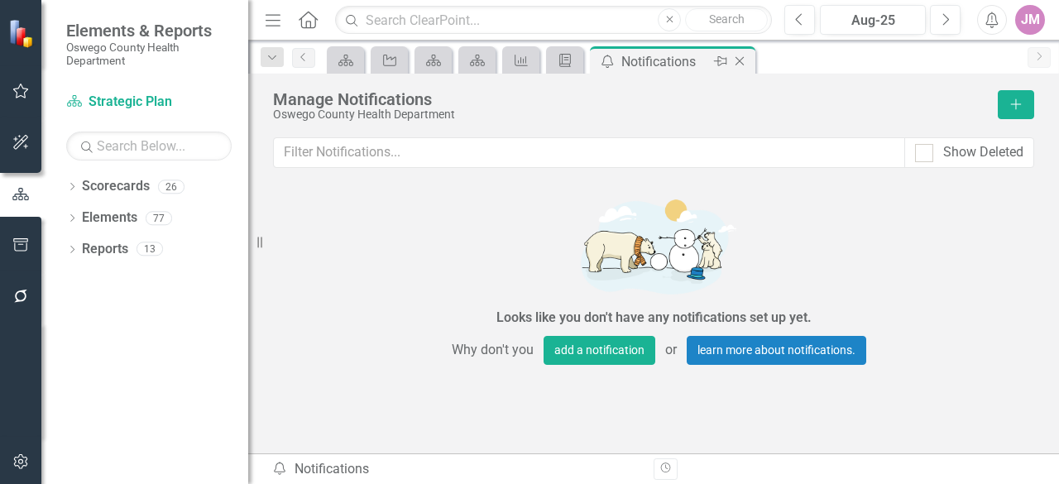
click at [734, 62] on icon "Close" at bounding box center [740, 61] width 17 height 13
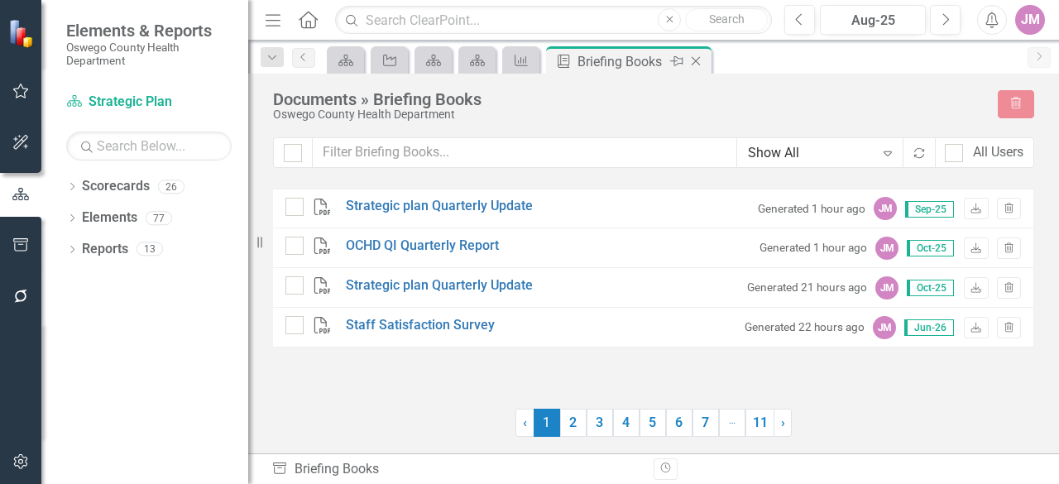
click at [696, 57] on icon "Close" at bounding box center [696, 61] width 17 height 13
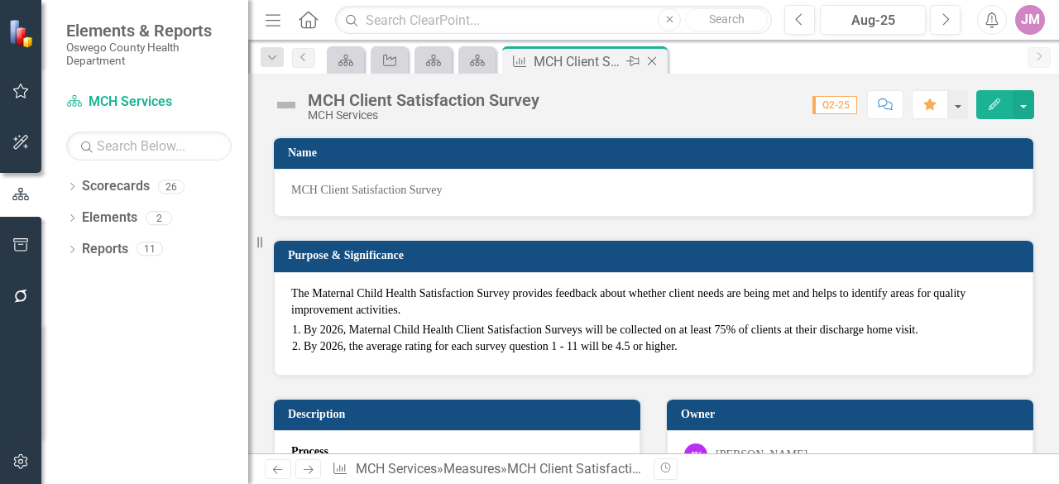
click at [645, 57] on icon "Close" at bounding box center [652, 61] width 17 height 13
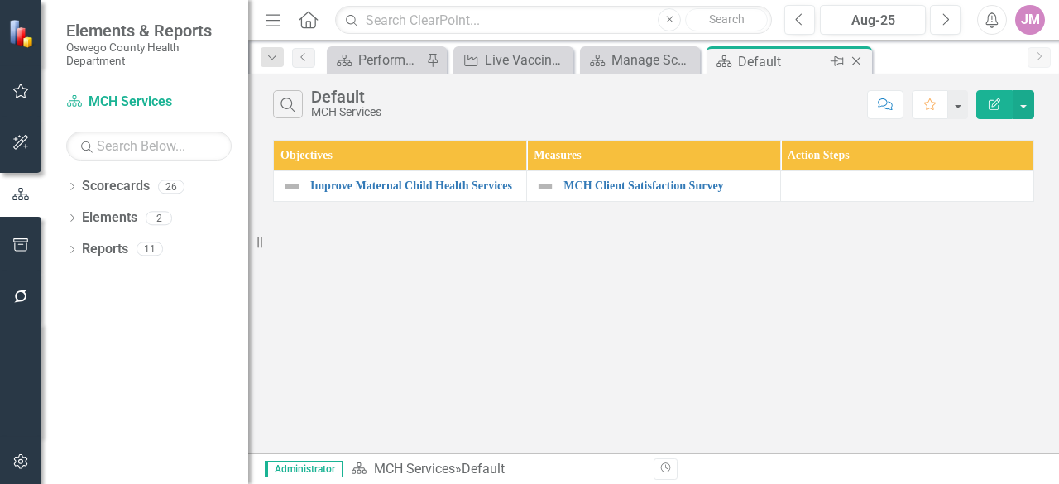
click at [843, 58] on icon at bounding box center [837, 61] width 13 height 10
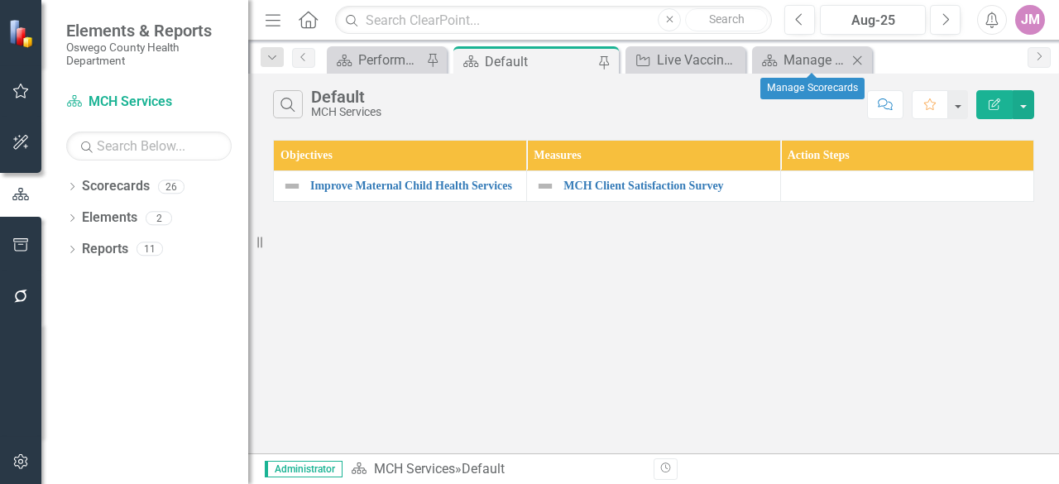
click at [862, 60] on icon "Close" at bounding box center [857, 60] width 17 height 13
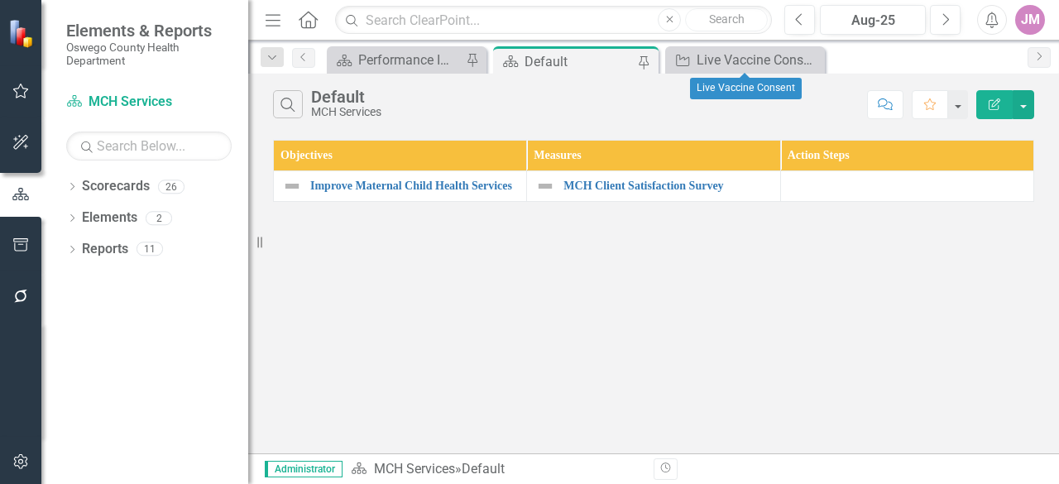
click at [0, 0] on icon "Close" at bounding box center [0, 0] width 0 height 0
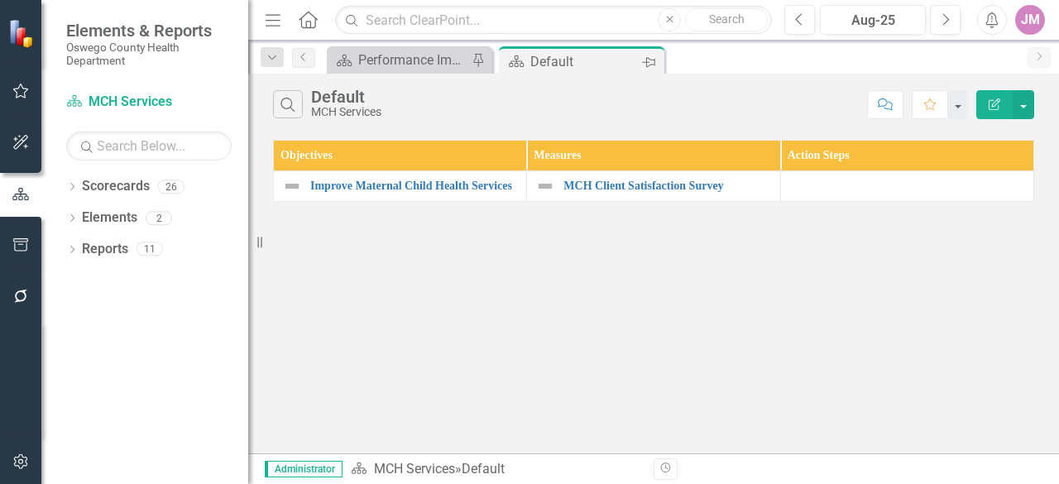
click at [650, 64] on icon "Pin" at bounding box center [648, 62] width 13 height 17
click at [631, 63] on icon at bounding box center [629, 61] width 13 height 10
click at [655, 60] on icon "Pin" at bounding box center [648, 62] width 13 height 17
click at [658, 60] on div "Close" at bounding box center [650, 61] width 21 height 21
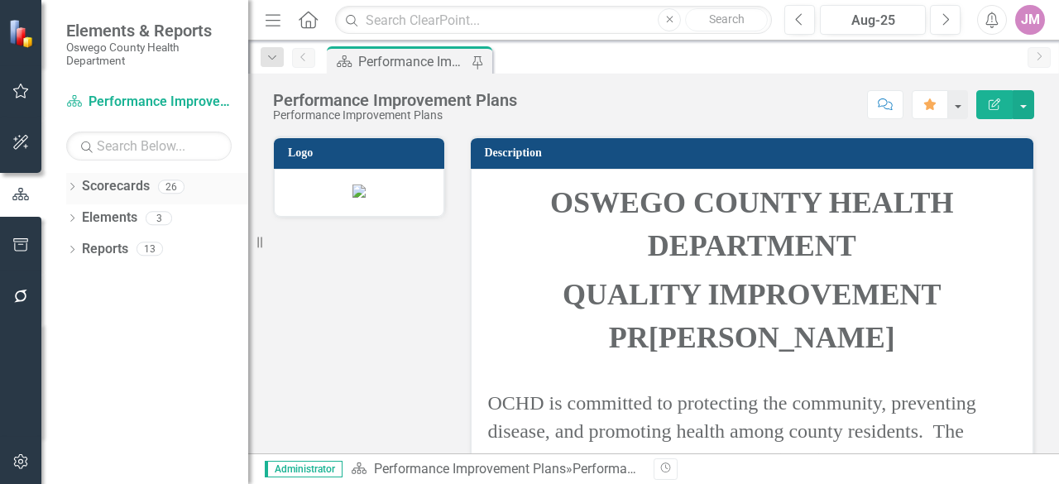
click at [74, 187] on icon at bounding box center [72, 186] width 4 height 7
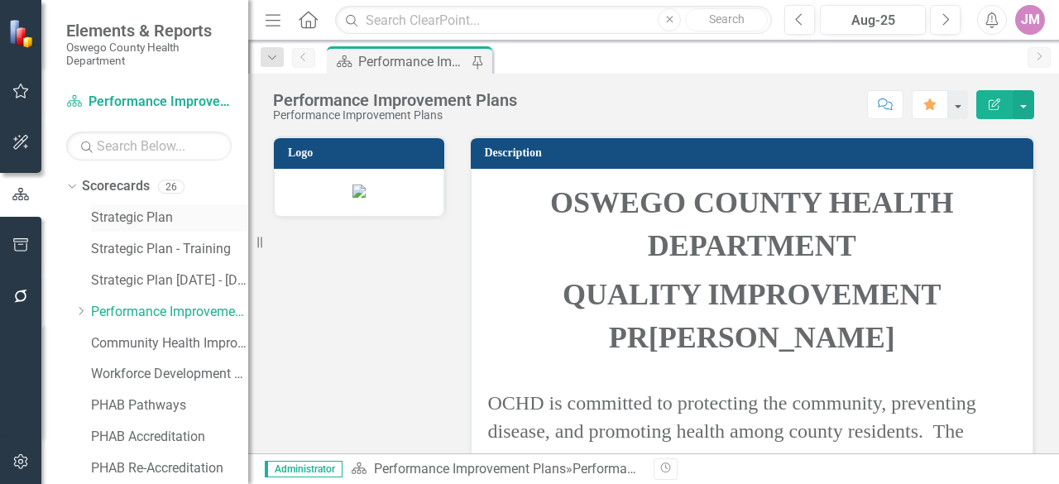
click at [135, 219] on link "Strategic Plan" at bounding box center [169, 218] width 157 height 19
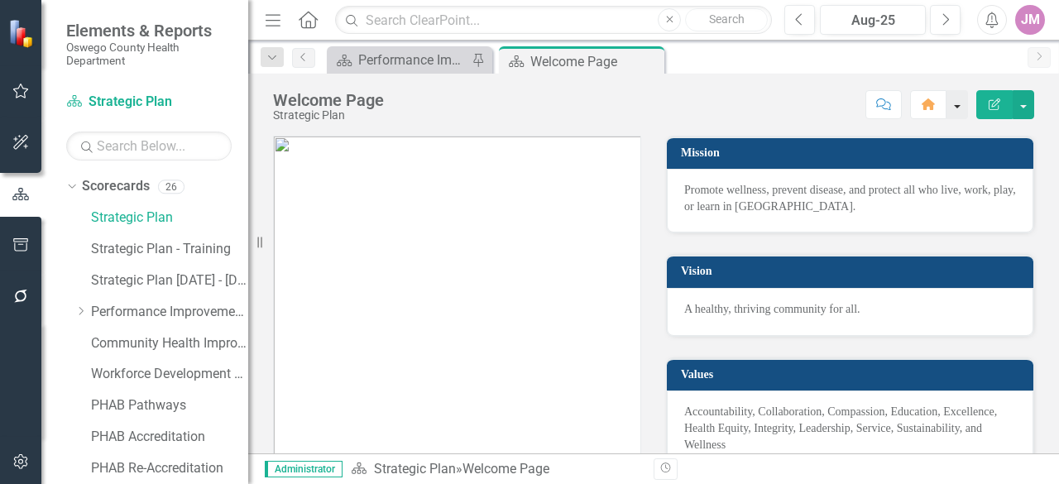
click at [957, 106] on button "button" at bounding box center [958, 104] width 22 height 29
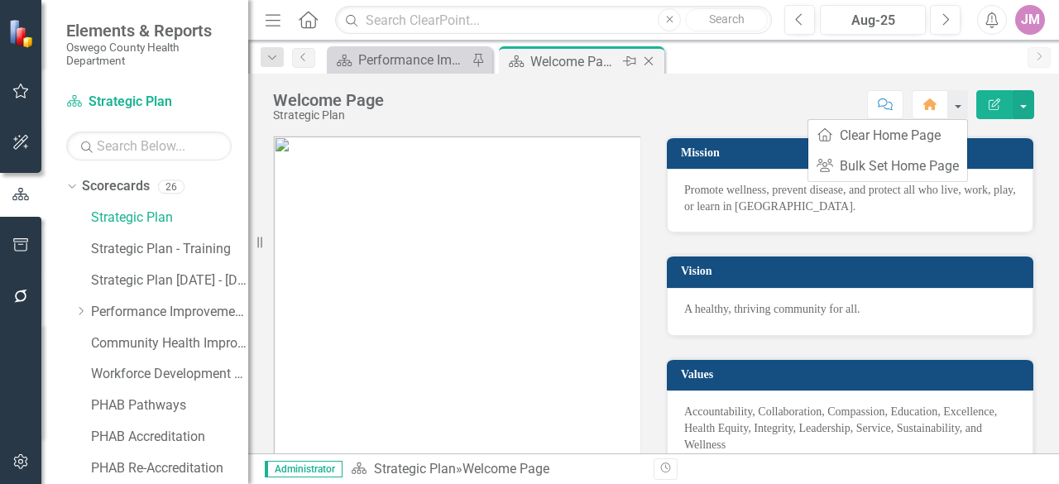
click at [626, 57] on icon "Pin" at bounding box center [629, 61] width 13 height 17
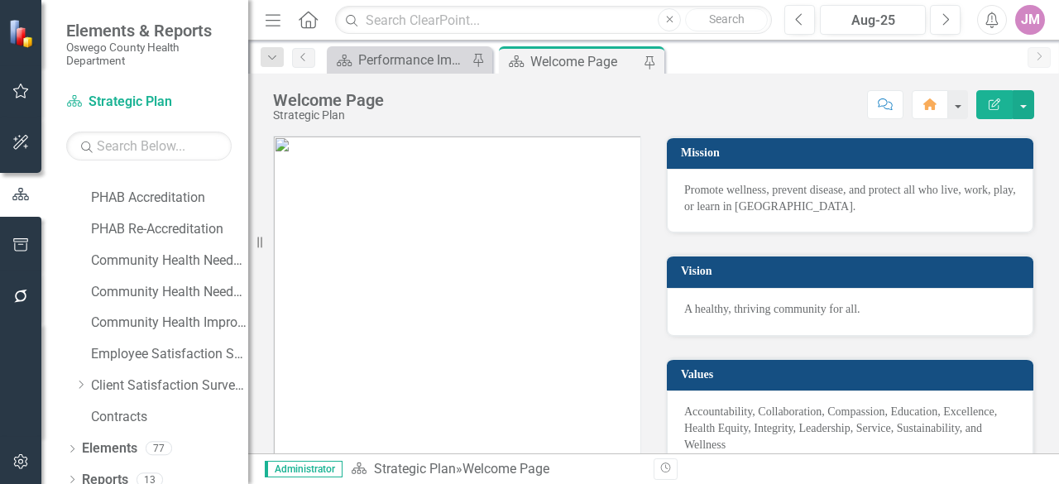
scroll to position [252, 0]
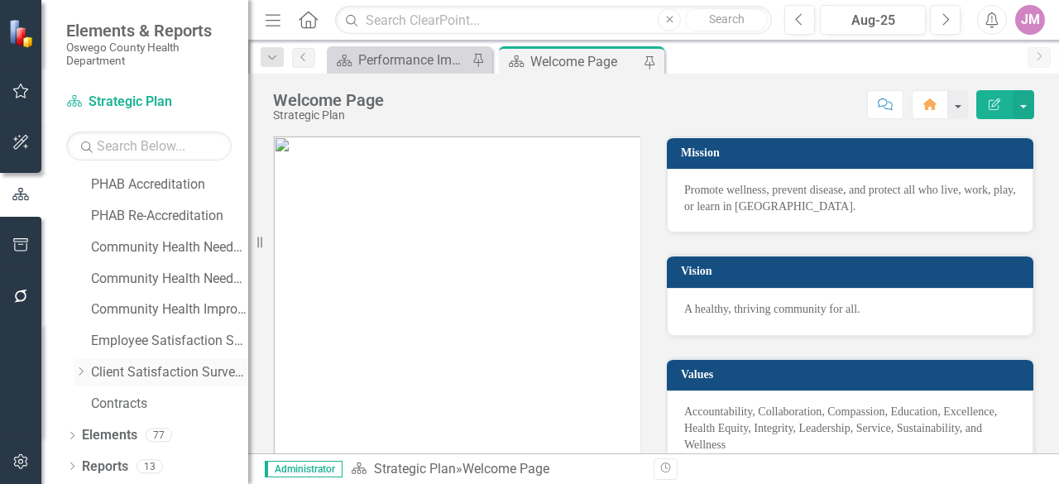
click at [80, 374] on icon at bounding box center [81, 372] width 4 height 8
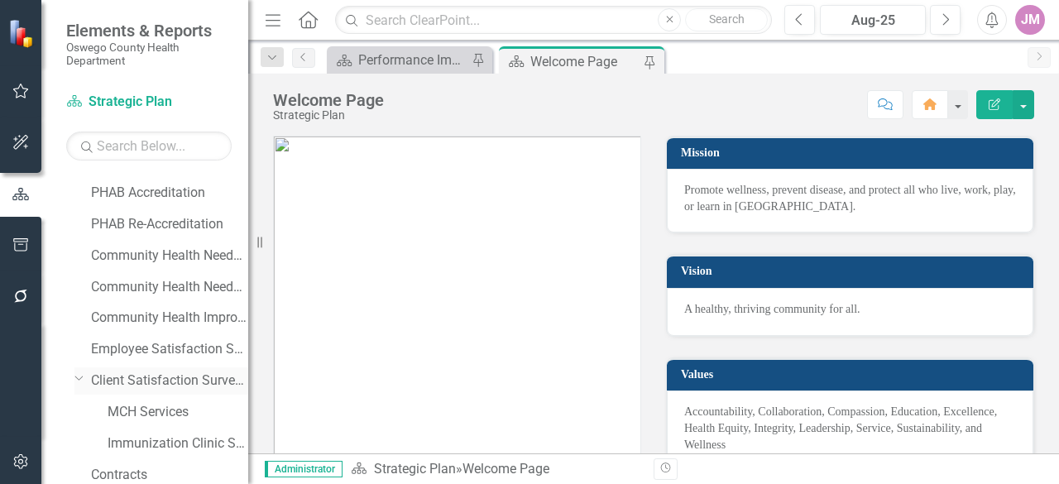
scroll to position [233, 0]
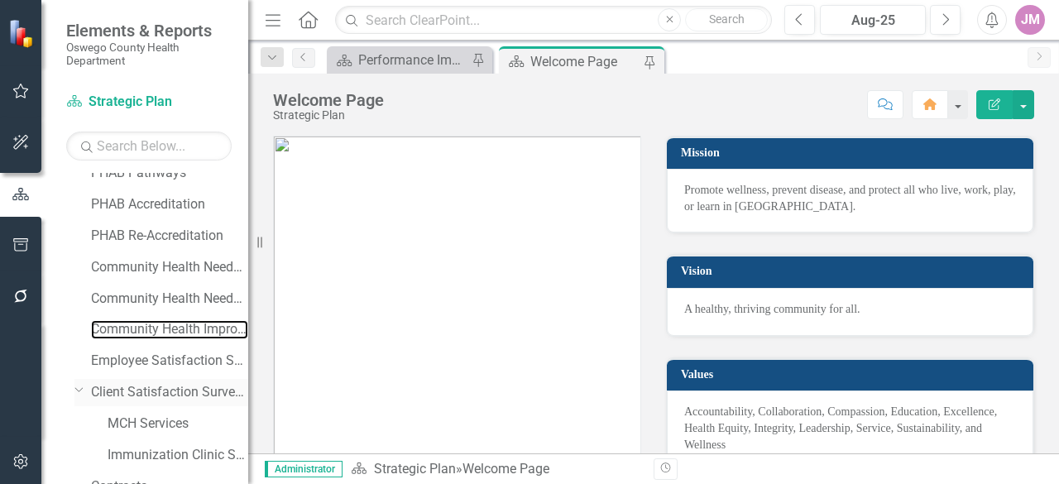
click at [146, 338] on link "Community Health Improvement Plan" at bounding box center [169, 329] width 157 height 19
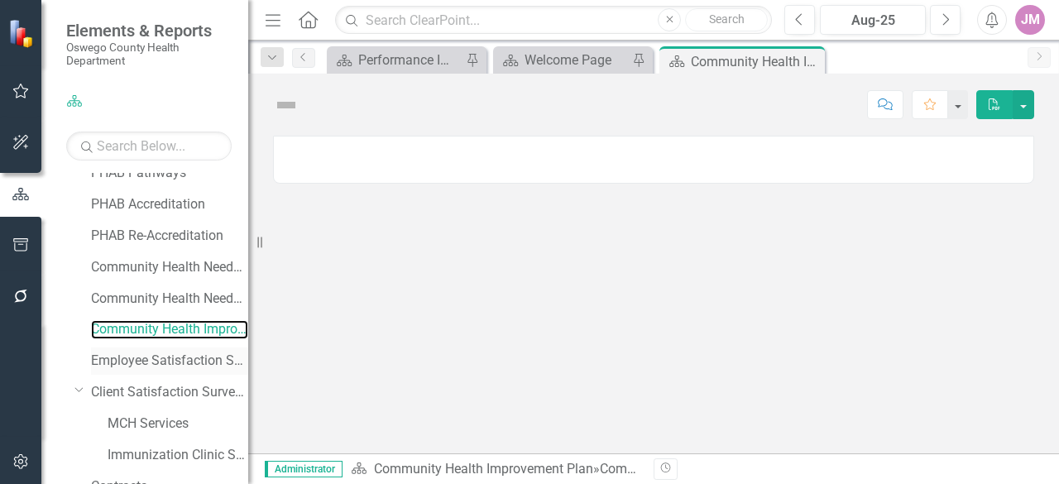
scroll to position [315, 0]
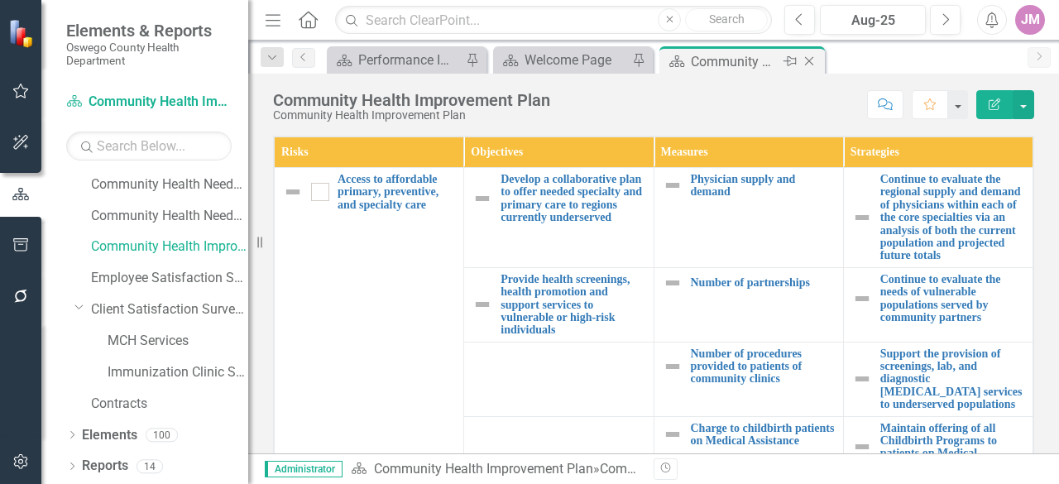
click at [808, 60] on icon at bounding box center [809, 61] width 9 height 9
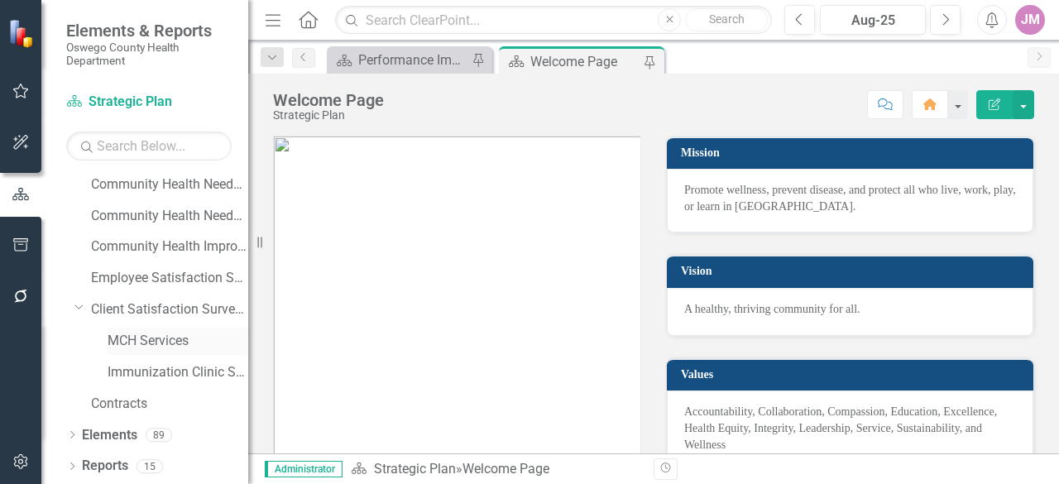
click at [159, 341] on link "MCH Services" at bounding box center [178, 341] width 141 height 19
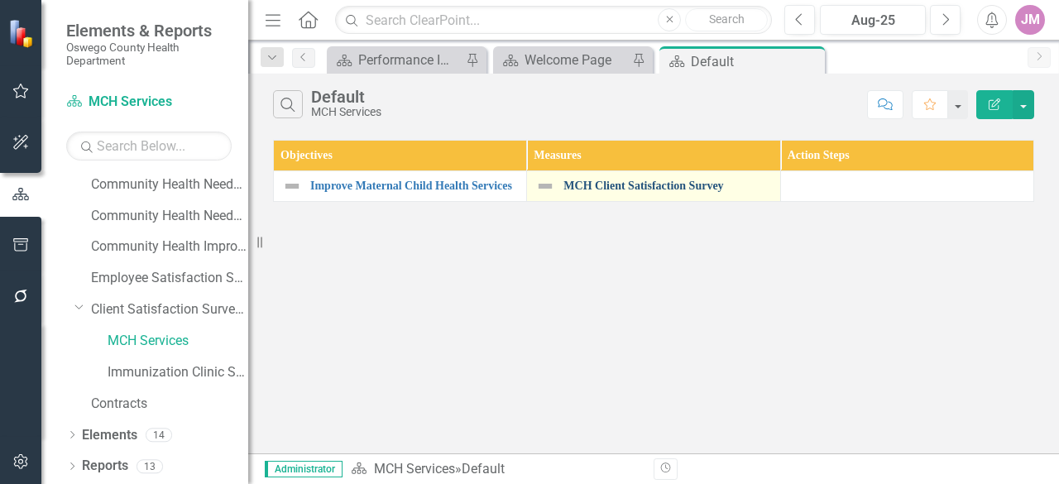
click at [602, 184] on link "MCH Client Satisfaction Survey" at bounding box center [668, 186] width 208 height 12
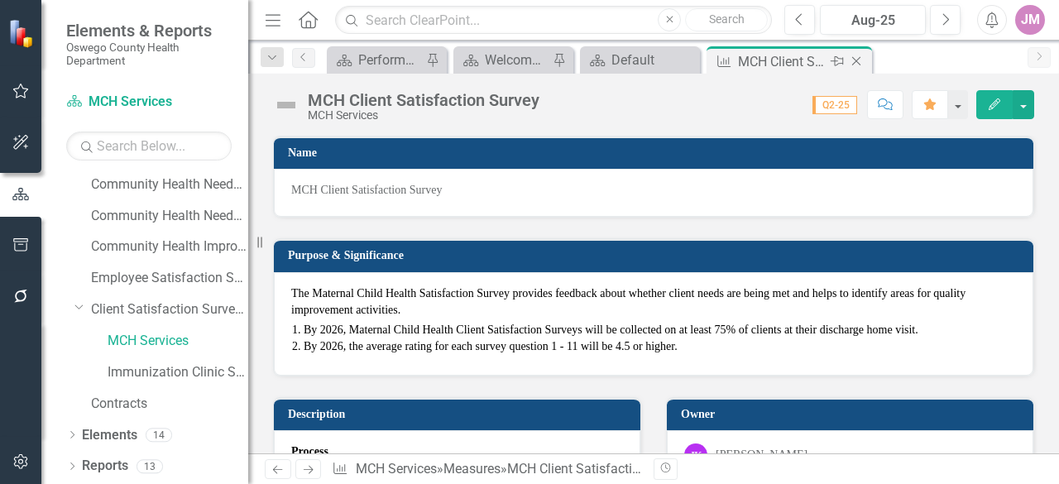
click at [840, 65] on icon "Pin" at bounding box center [837, 61] width 13 height 17
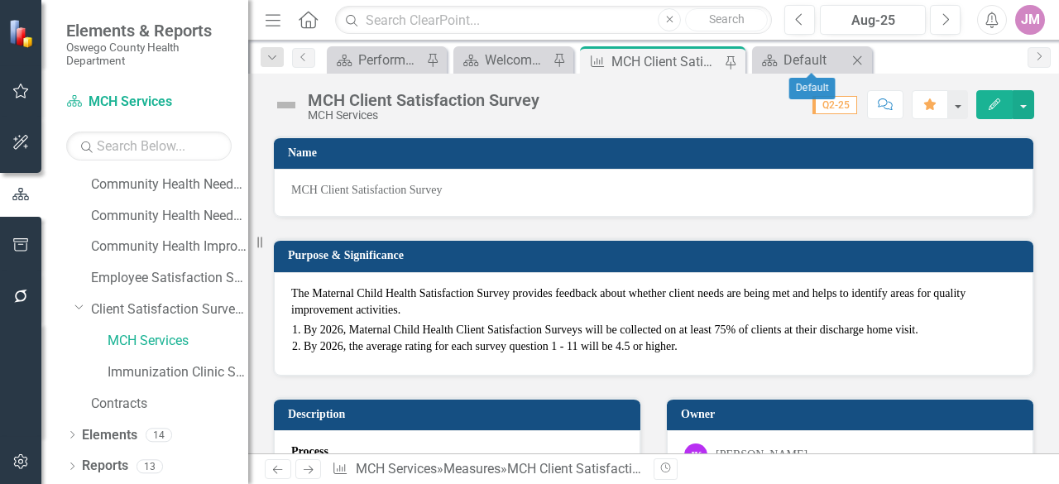
click at [857, 62] on icon "Close" at bounding box center [857, 60] width 17 height 13
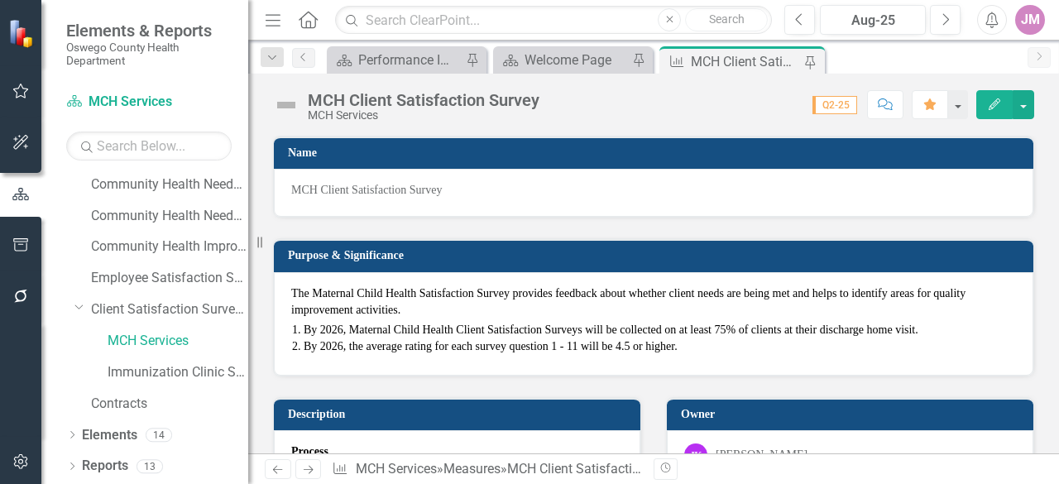
drag, startPoint x: 683, startPoint y: 160, endPoint x: 616, endPoint y: 176, distance: 69.0
click at [676, 166] on div "MCH Client Satisfaction Survey MCH Services Score: 0.00 Q2-25 Completed Comment…" at bounding box center [653, 264] width 811 height 380
